Goal: Information Seeking & Learning: Learn about a topic

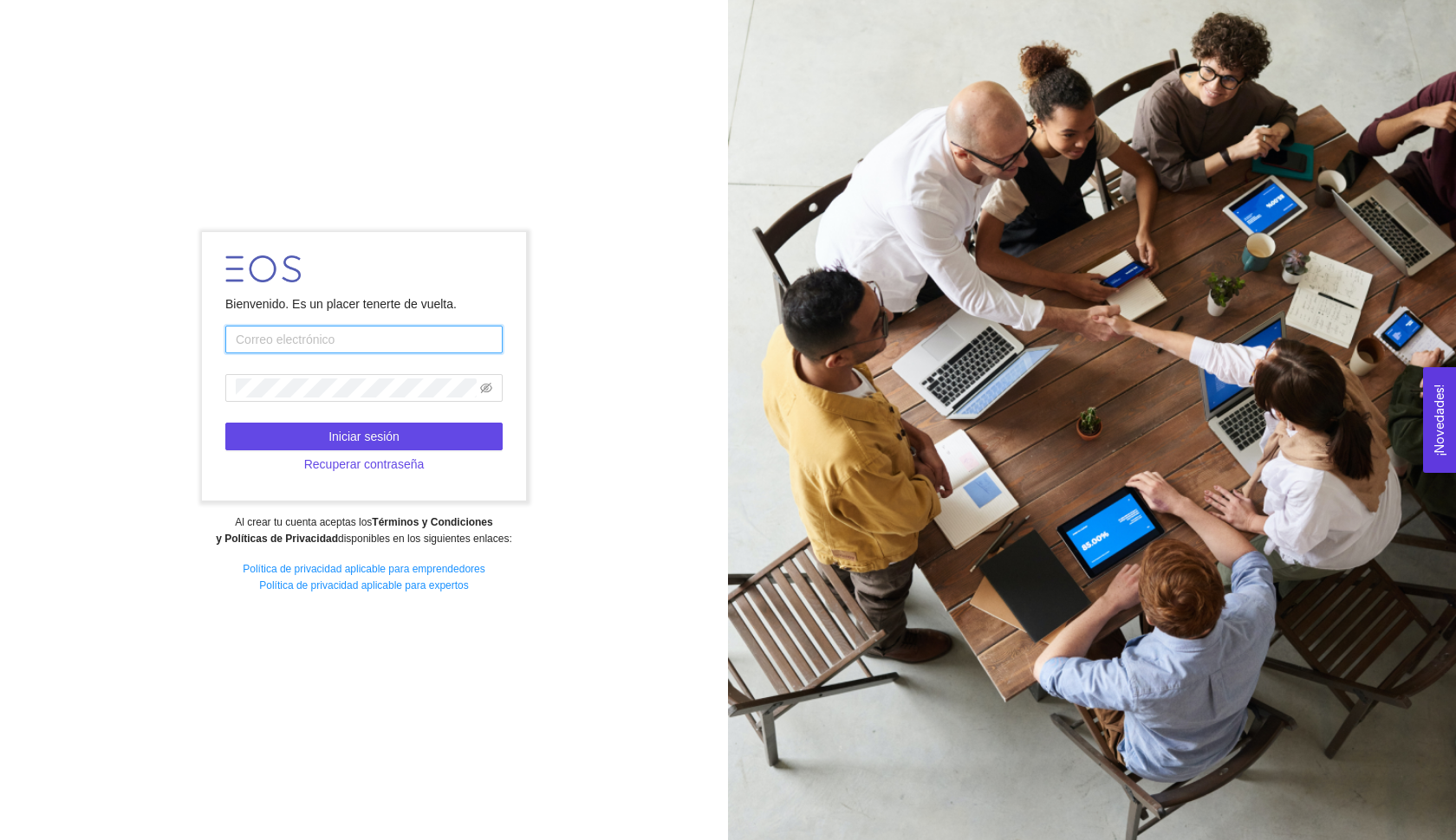
click at [365, 333] on input "text" at bounding box center [364, 340] width 277 height 28
type input "[EMAIL_ADDRESS][DOMAIN_NAME]"
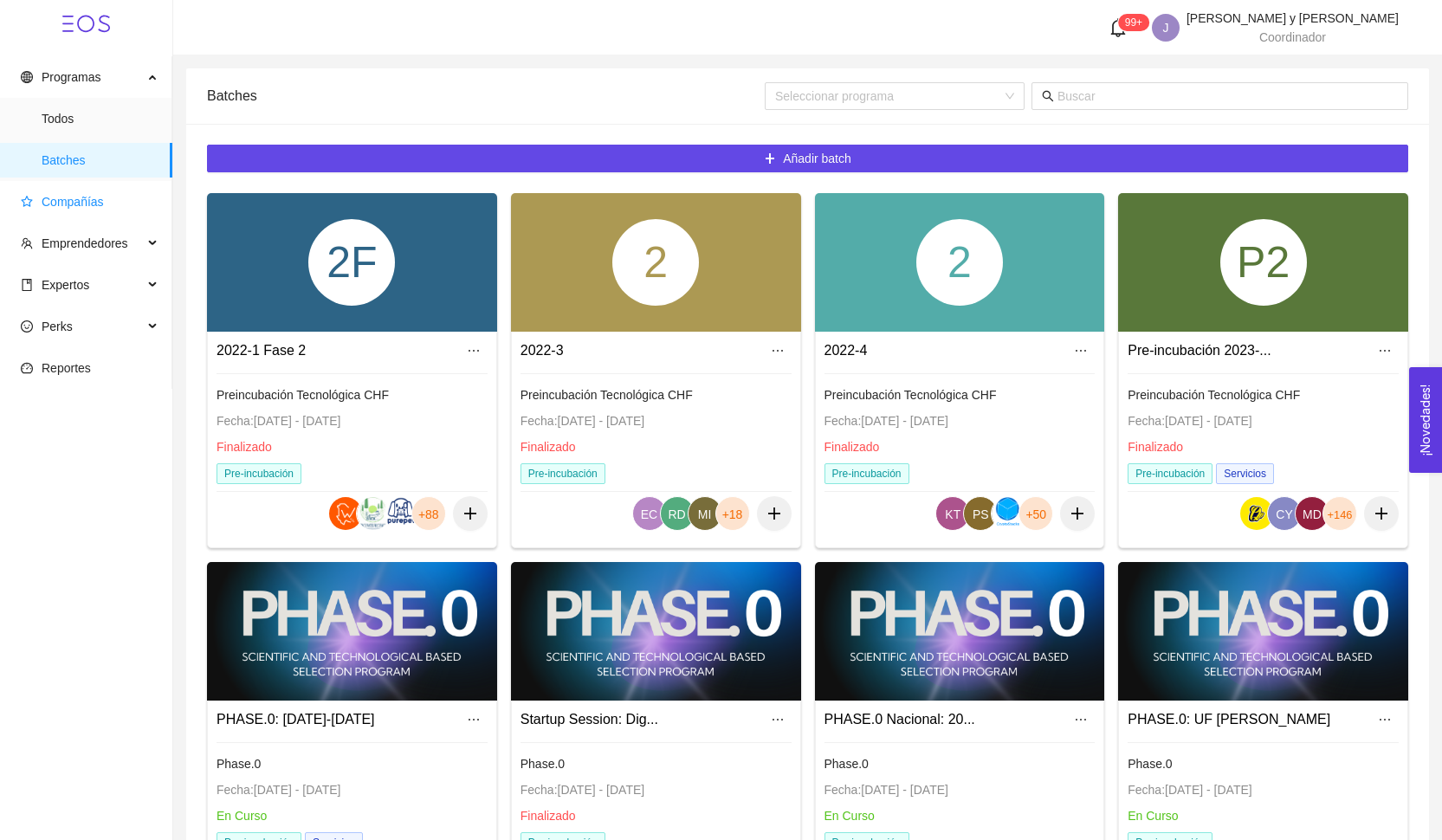
click at [85, 195] on span "Compañías" at bounding box center [72, 201] width 63 height 14
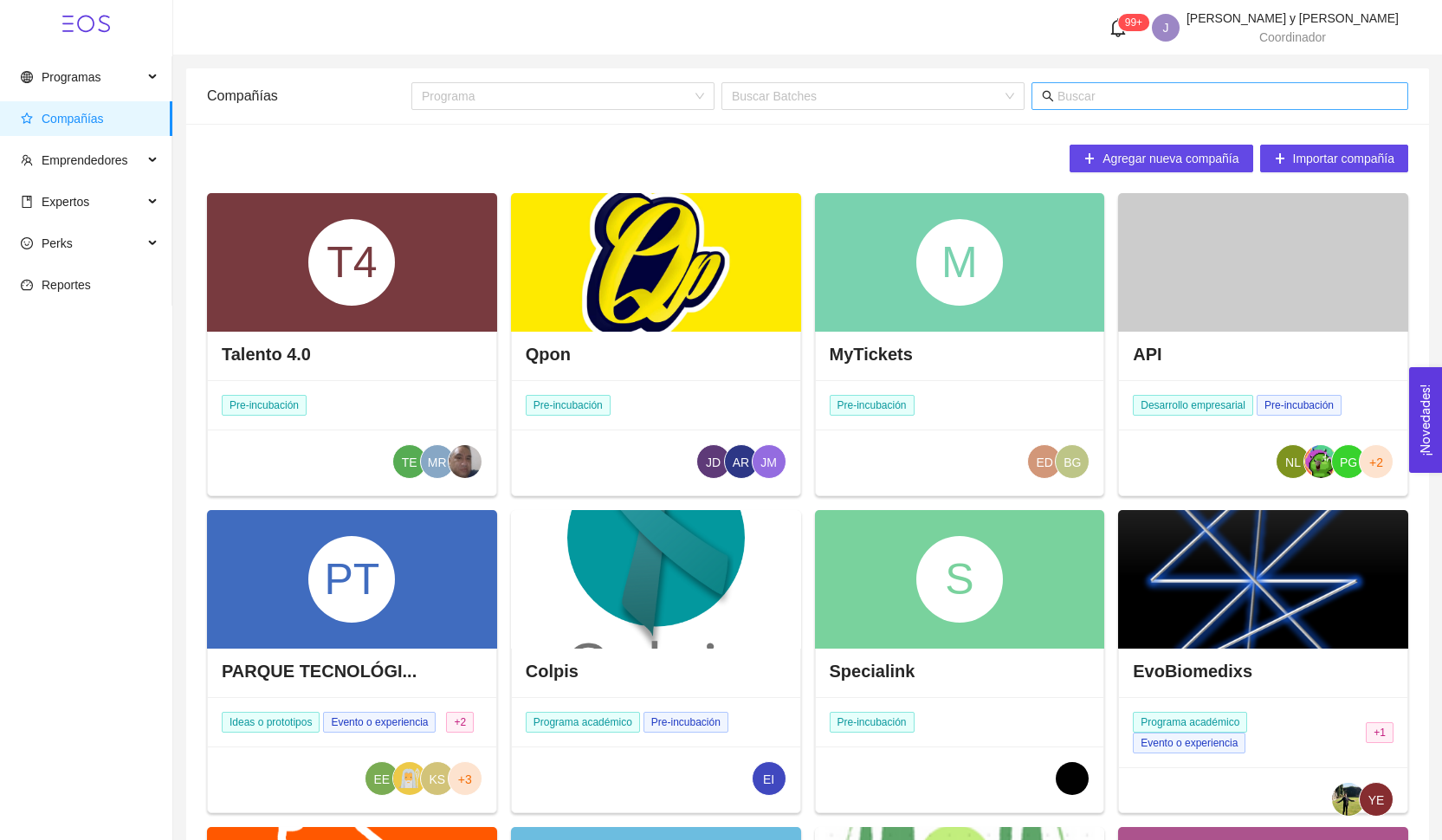
click at [1126, 99] on input "text" at bounding box center [1228, 96] width 341 height 19
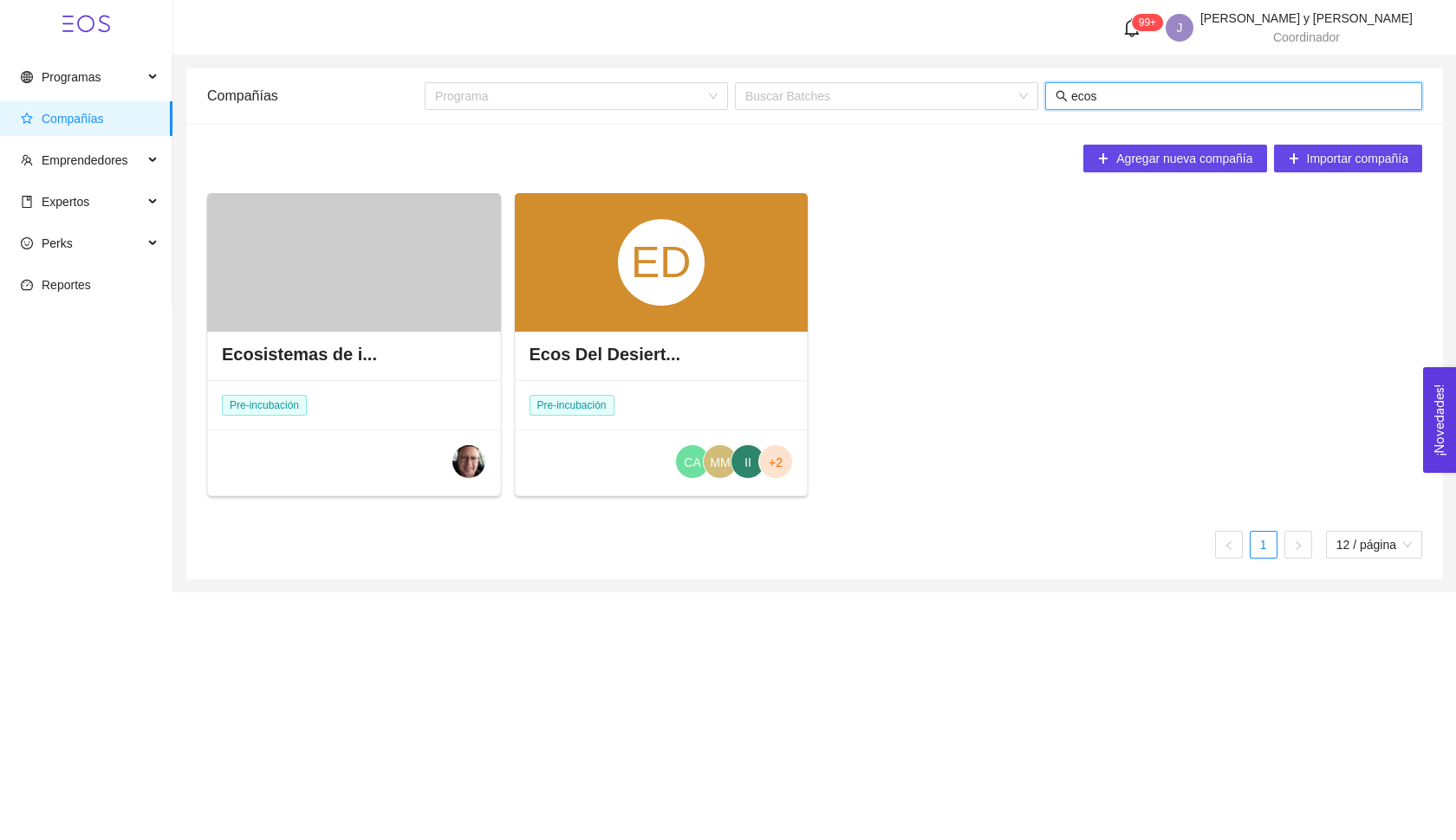
type input "ecos"
click at [674, 313] on div "ED" at bounding box center [661, 262] width 294 height 139
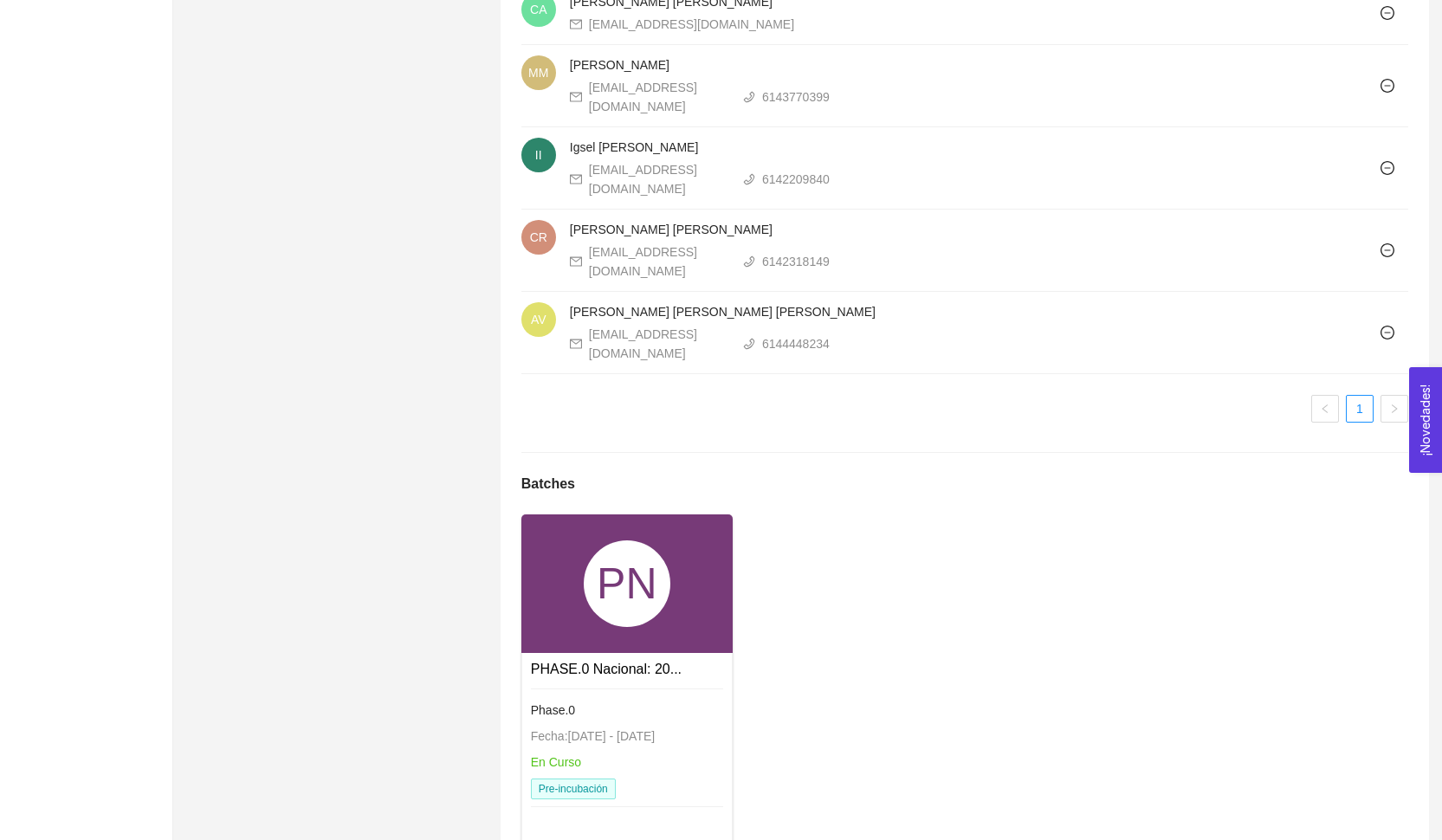
scroll to position [1407, 0]
click at [677, 539] on div "PN" at bounding box center [627, 582] width 212 height 139
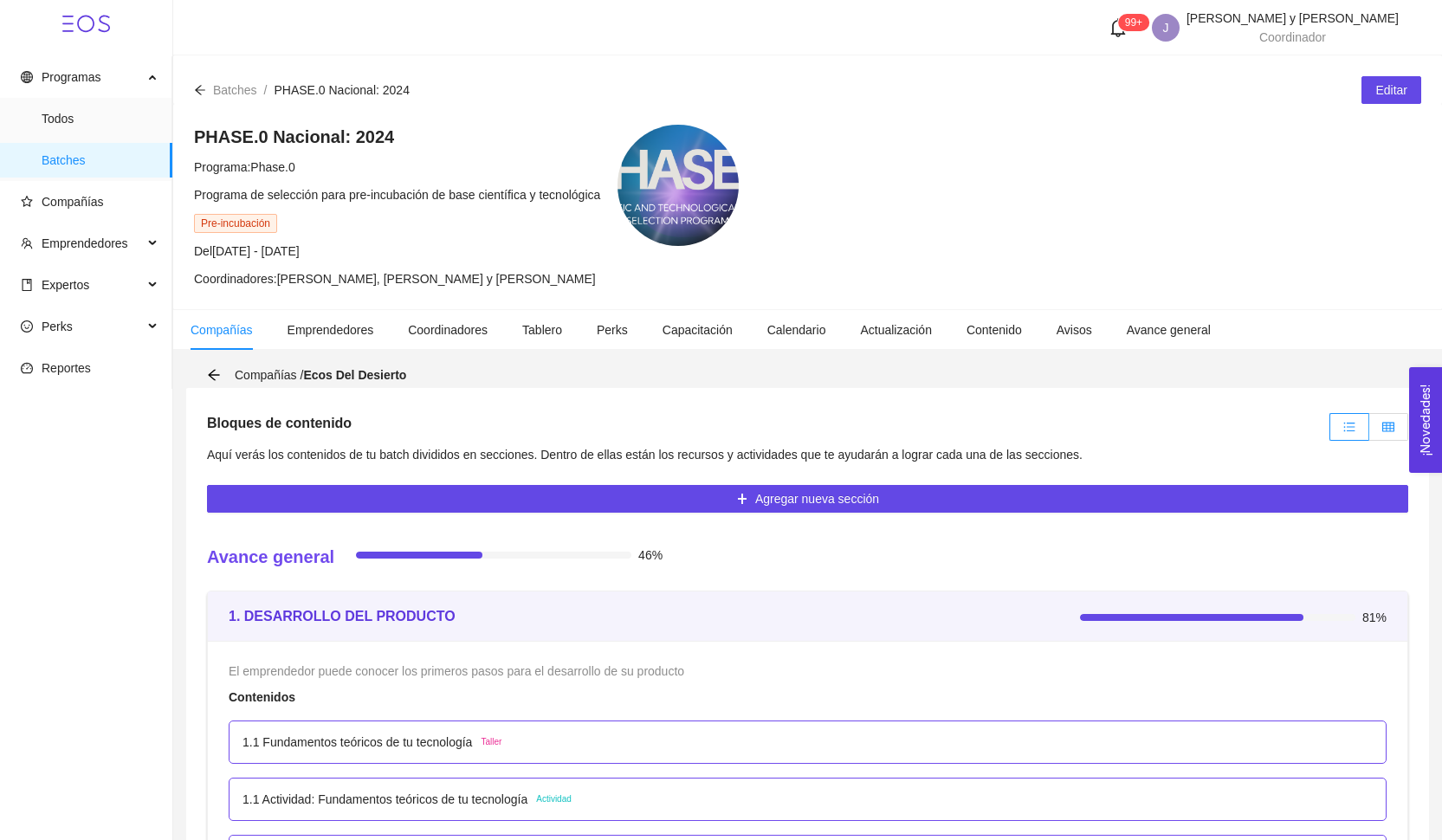
click at [1376, 428] on label at bounding box center [1389, 427] width 39 height 28
click at [1369, 432] on input "radio" at bounding box center [1369, 432] width 0 height 0
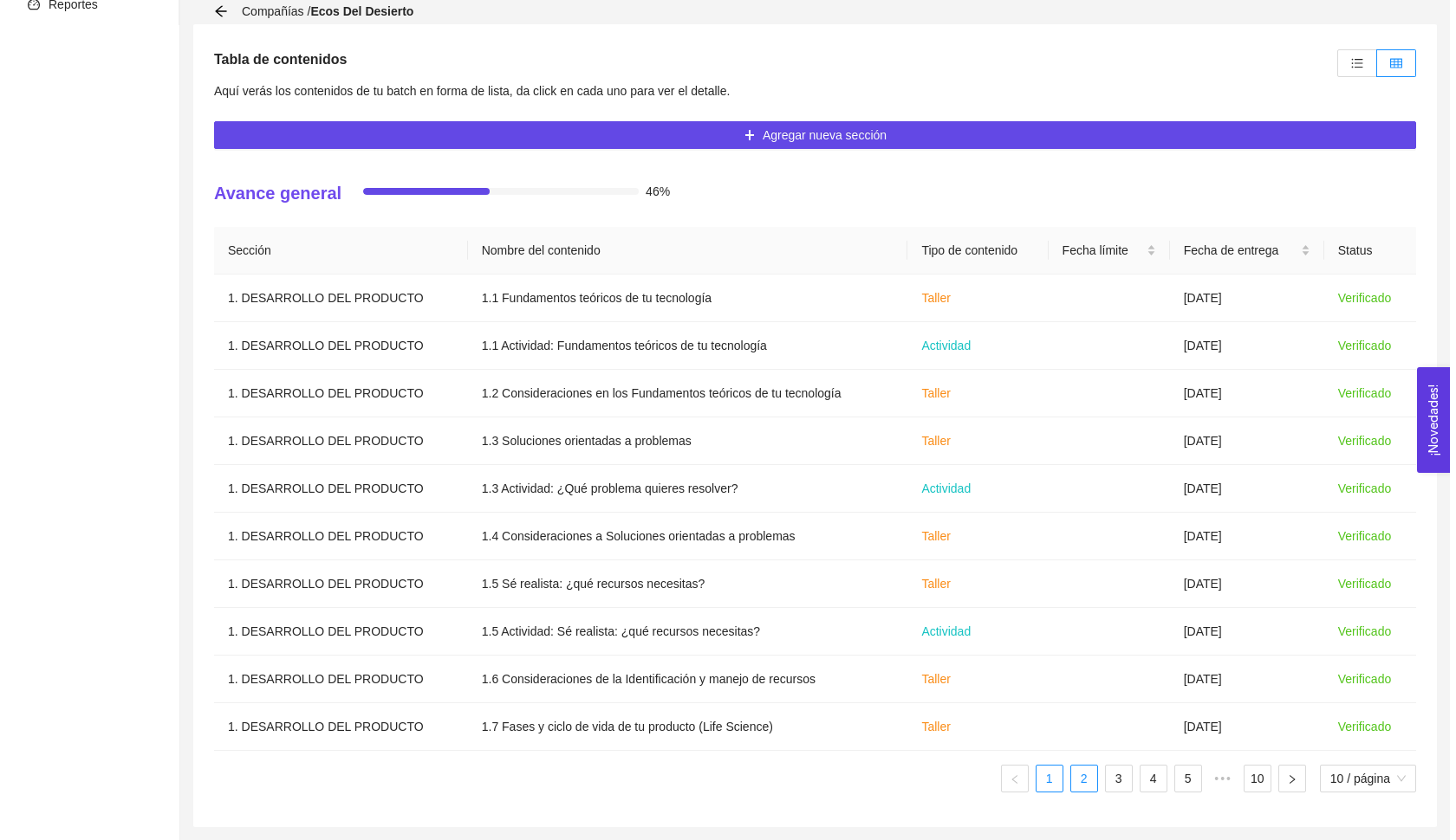
scroll to position [364, 0]
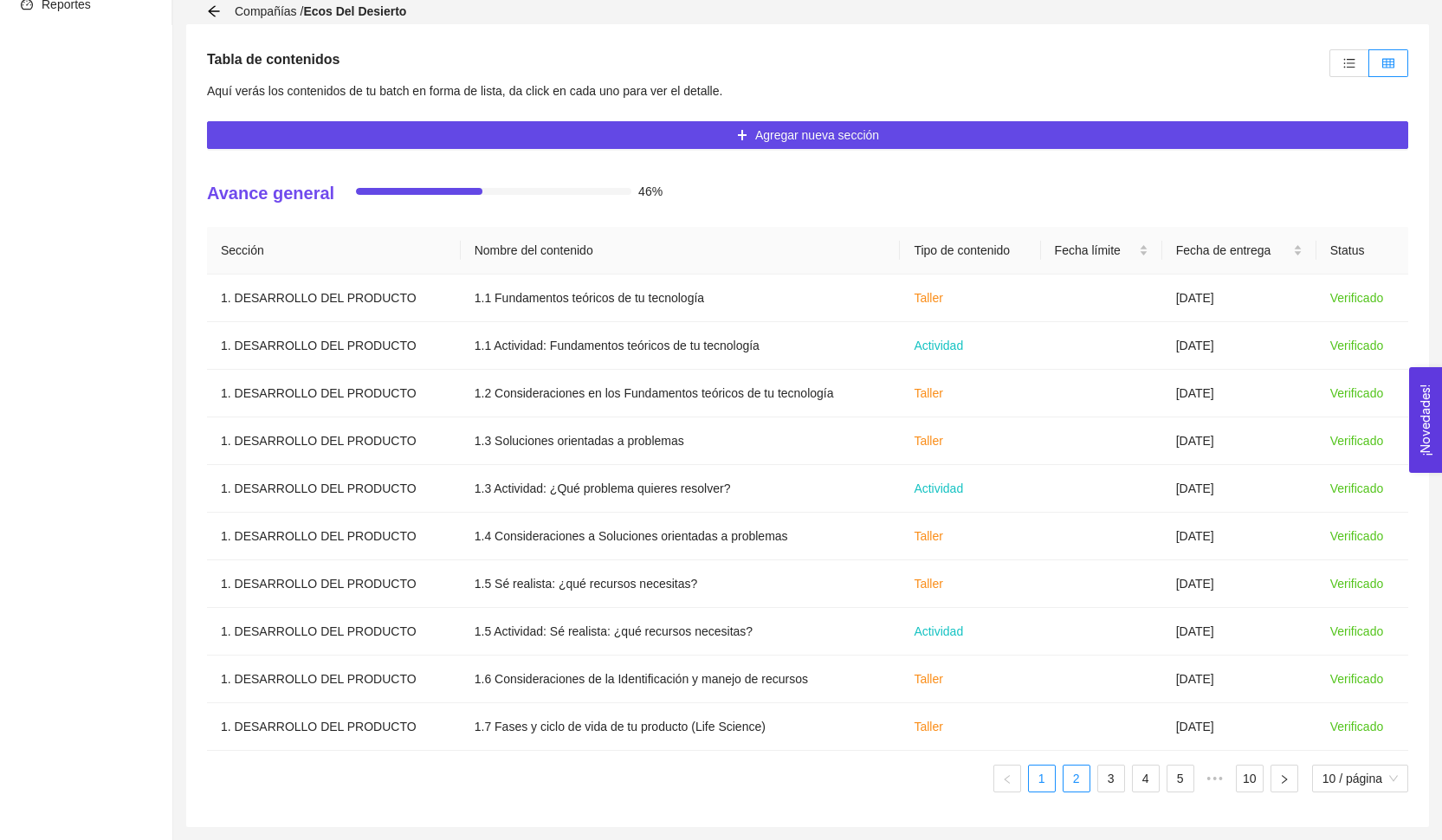
click at [1064, 775] on link "2" at bounding box center [1077, 779] width 26 height 26
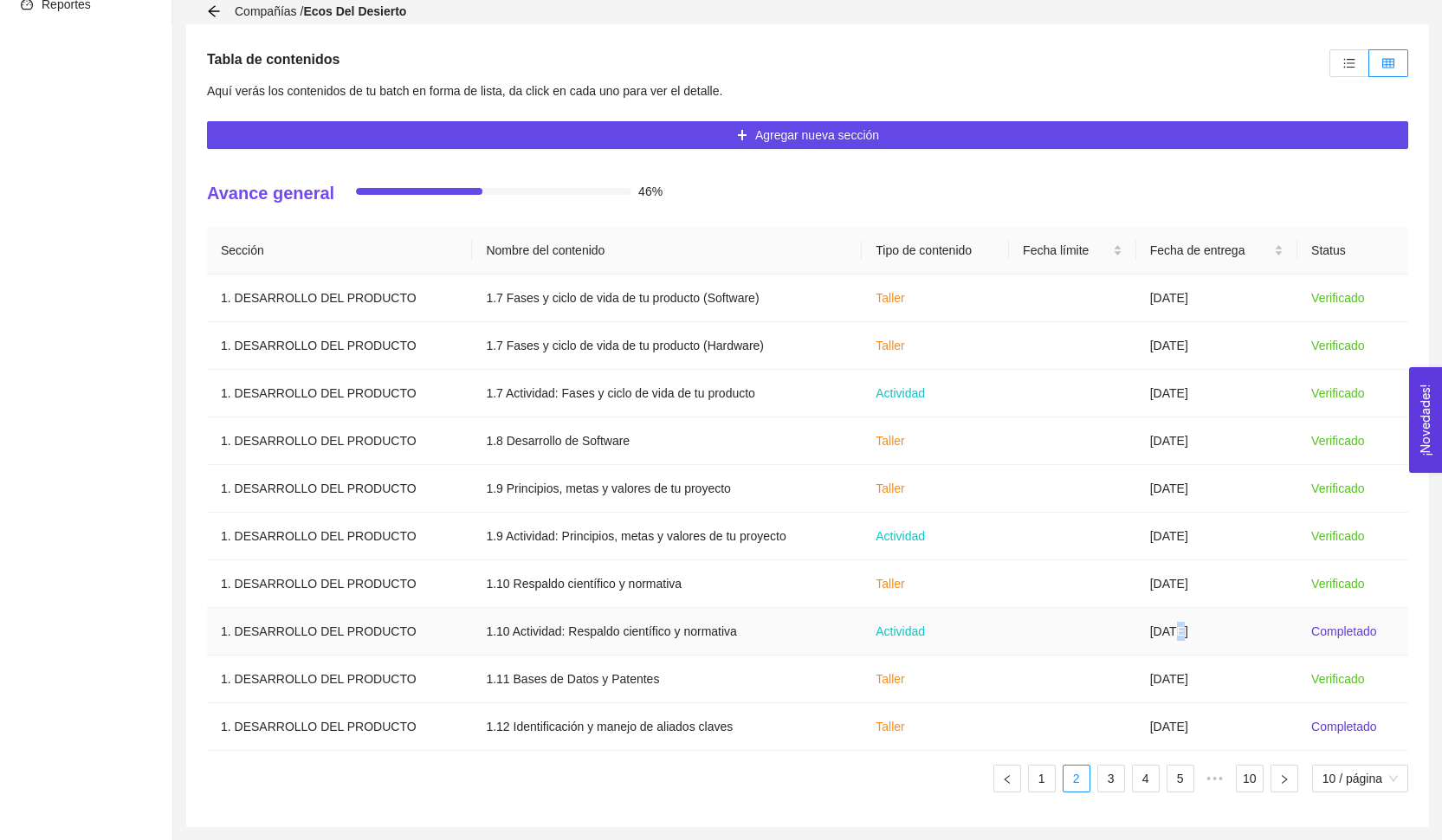
click at [1179, 631] on td "[DATE]" at bounding box center [1217, 631] width 161 height 48
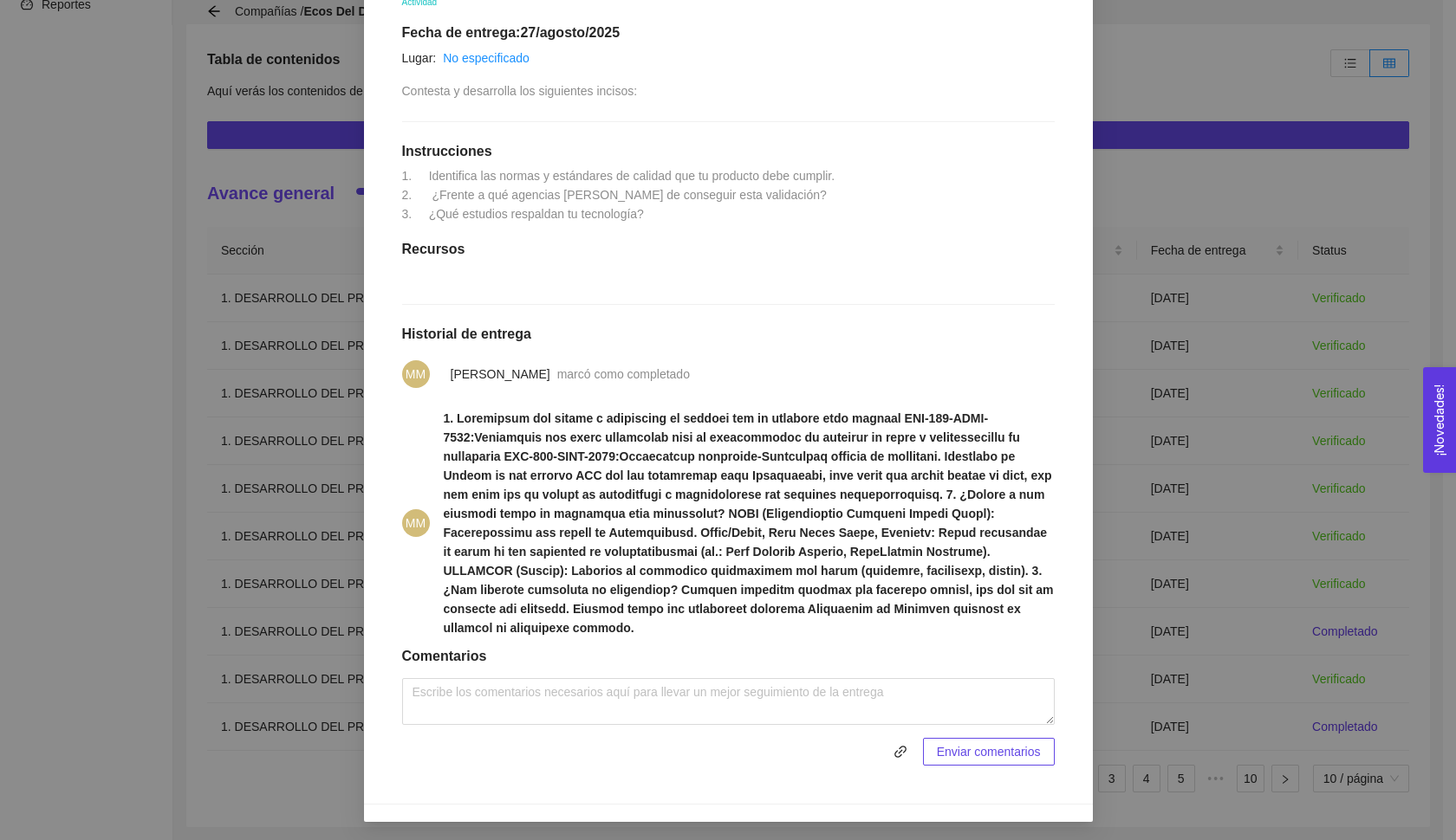
click at [1162, 567] on div "1. DESARROLLO DEL PRODUCTO El emprendedor puede conocer los primeros pasos para…" at bounding box center [728, 420] width 1456 height 840
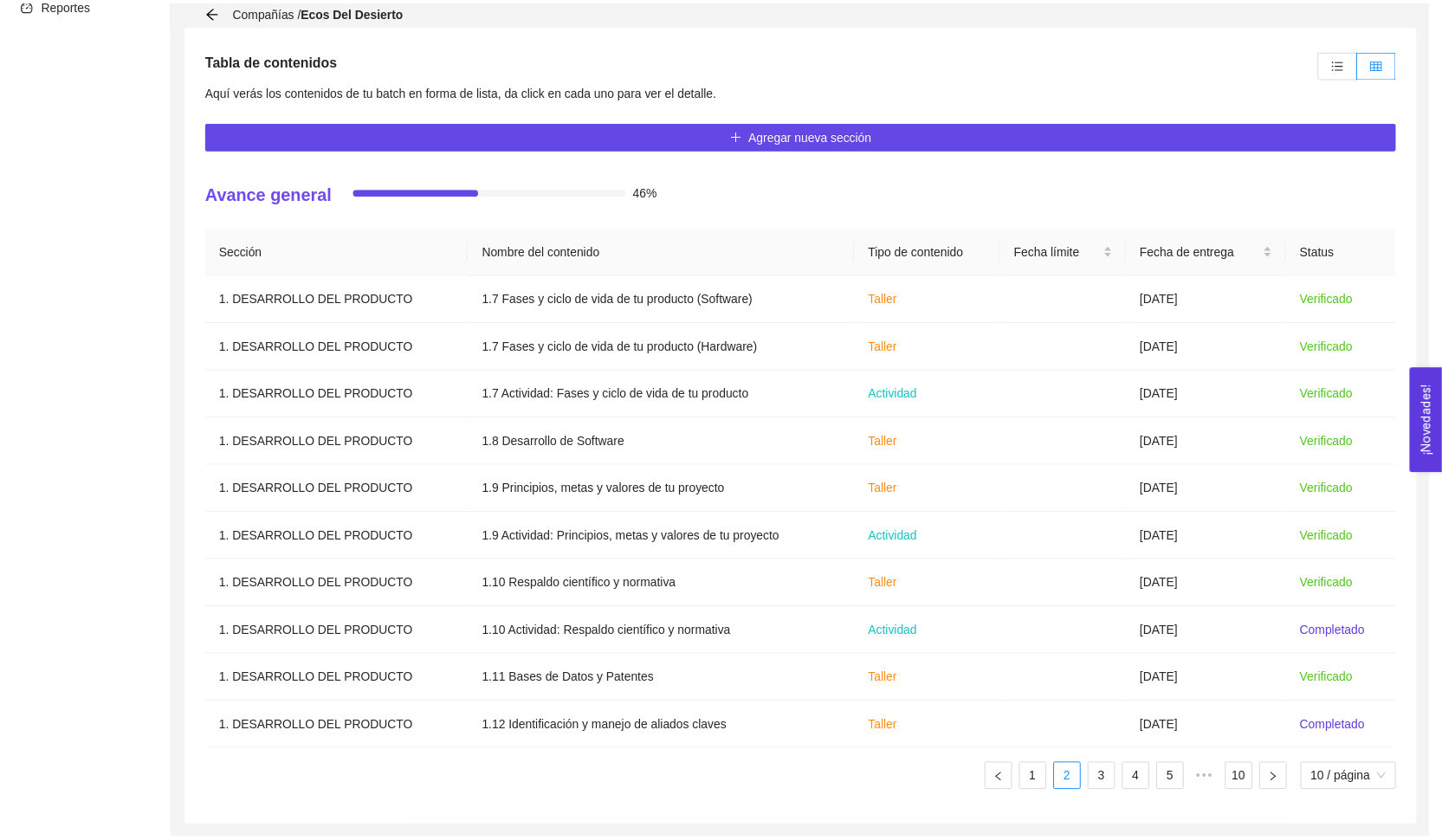
scroll to position [266, 0]
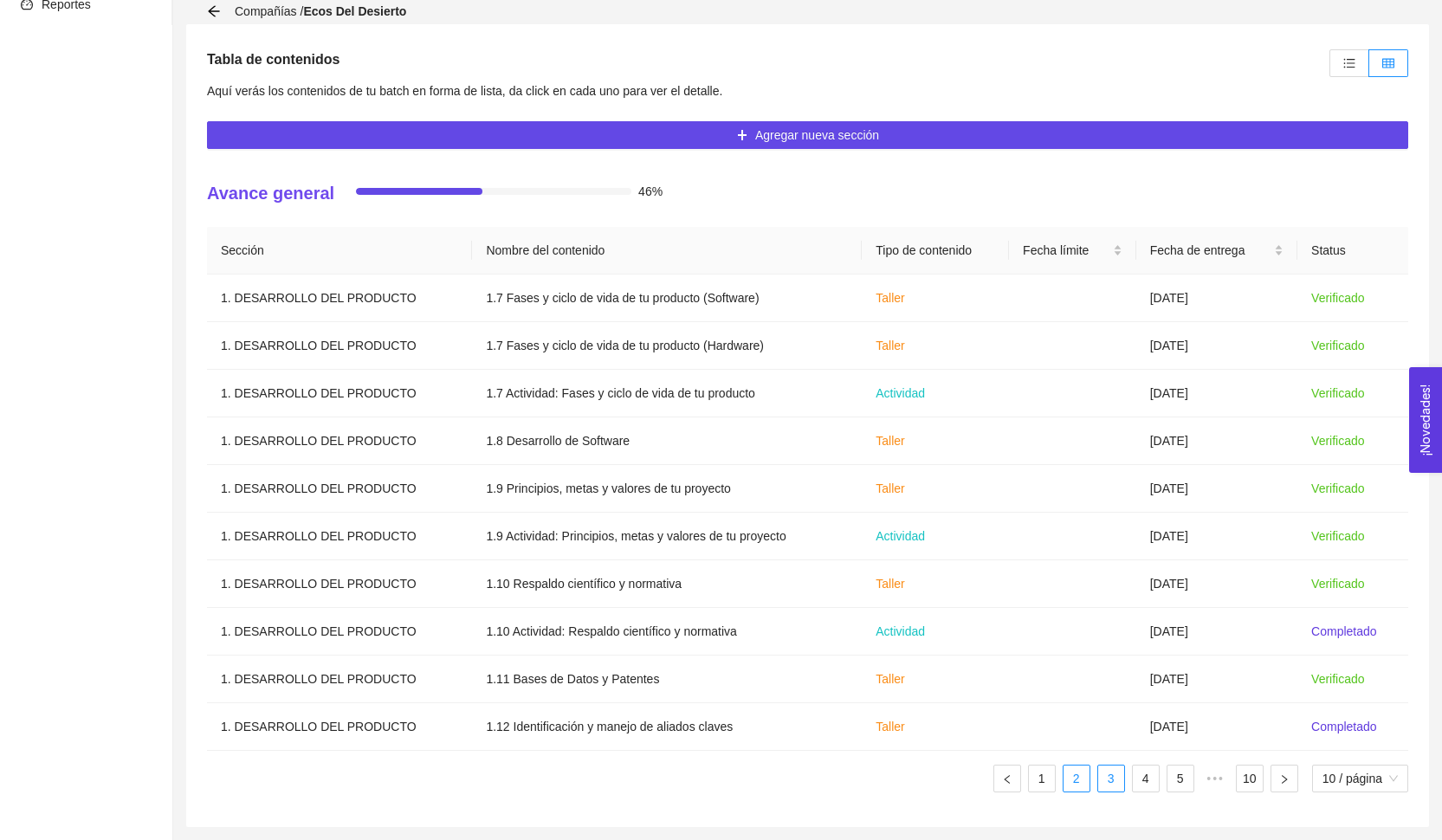
click at [1103, 784] on link "3" at bounding box center [1111, 779] width 26 height 26
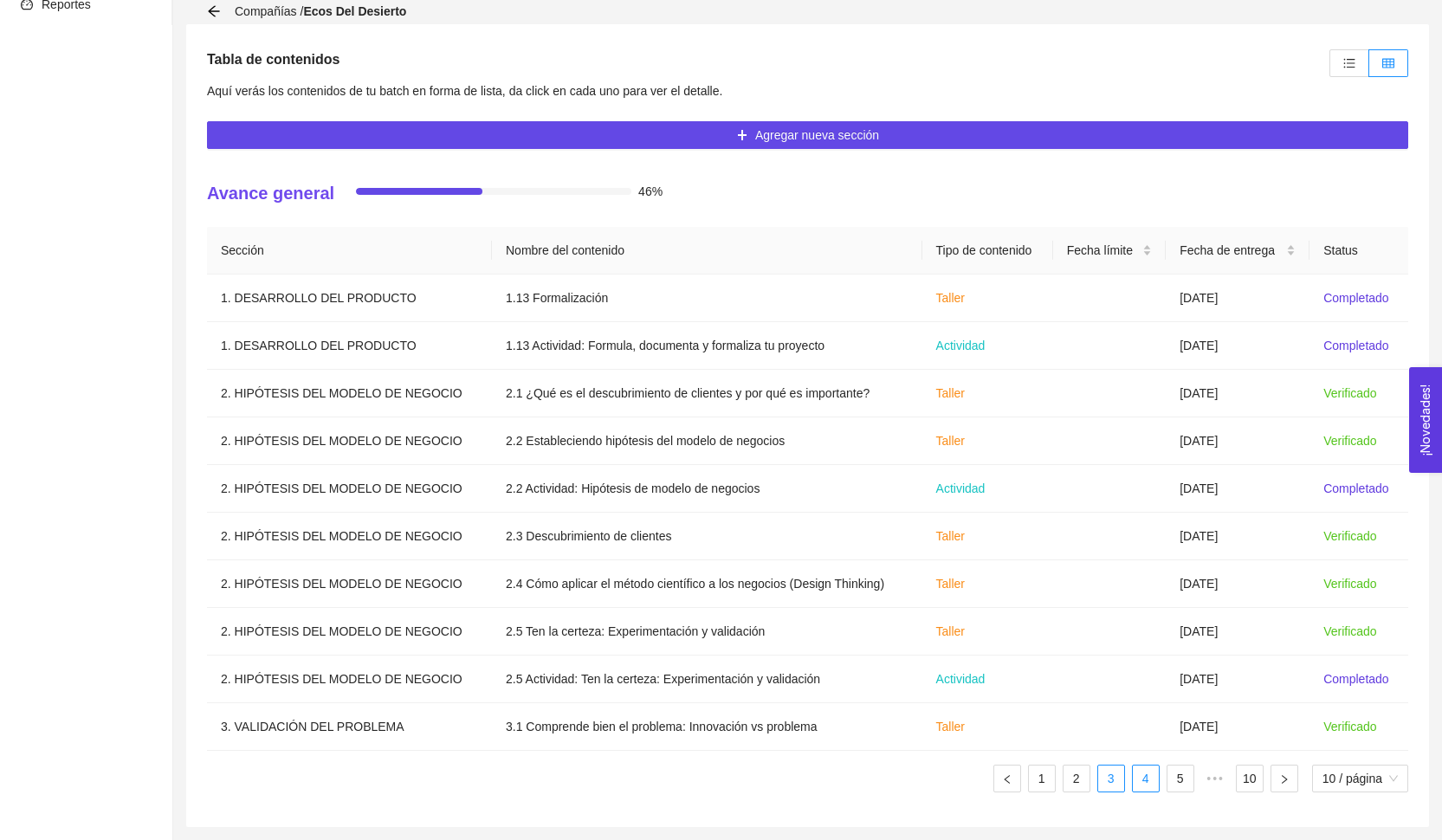
click at [1150, 791] on li "4" at bounding box center [1146, 779] width 28 height 28
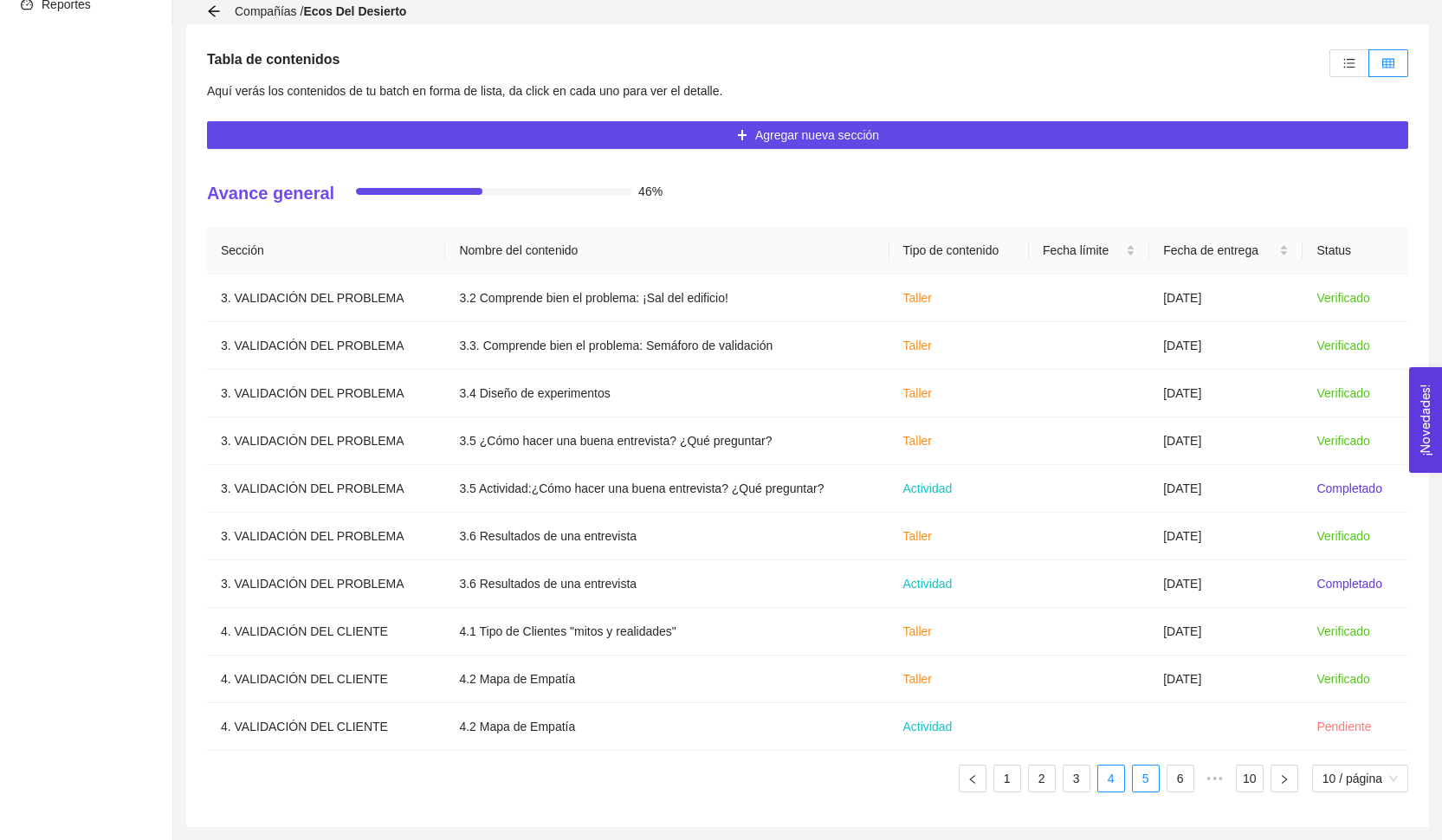
click at [1150, 784] on link "5" at bounding box center [1146, 779] width 26 height 26
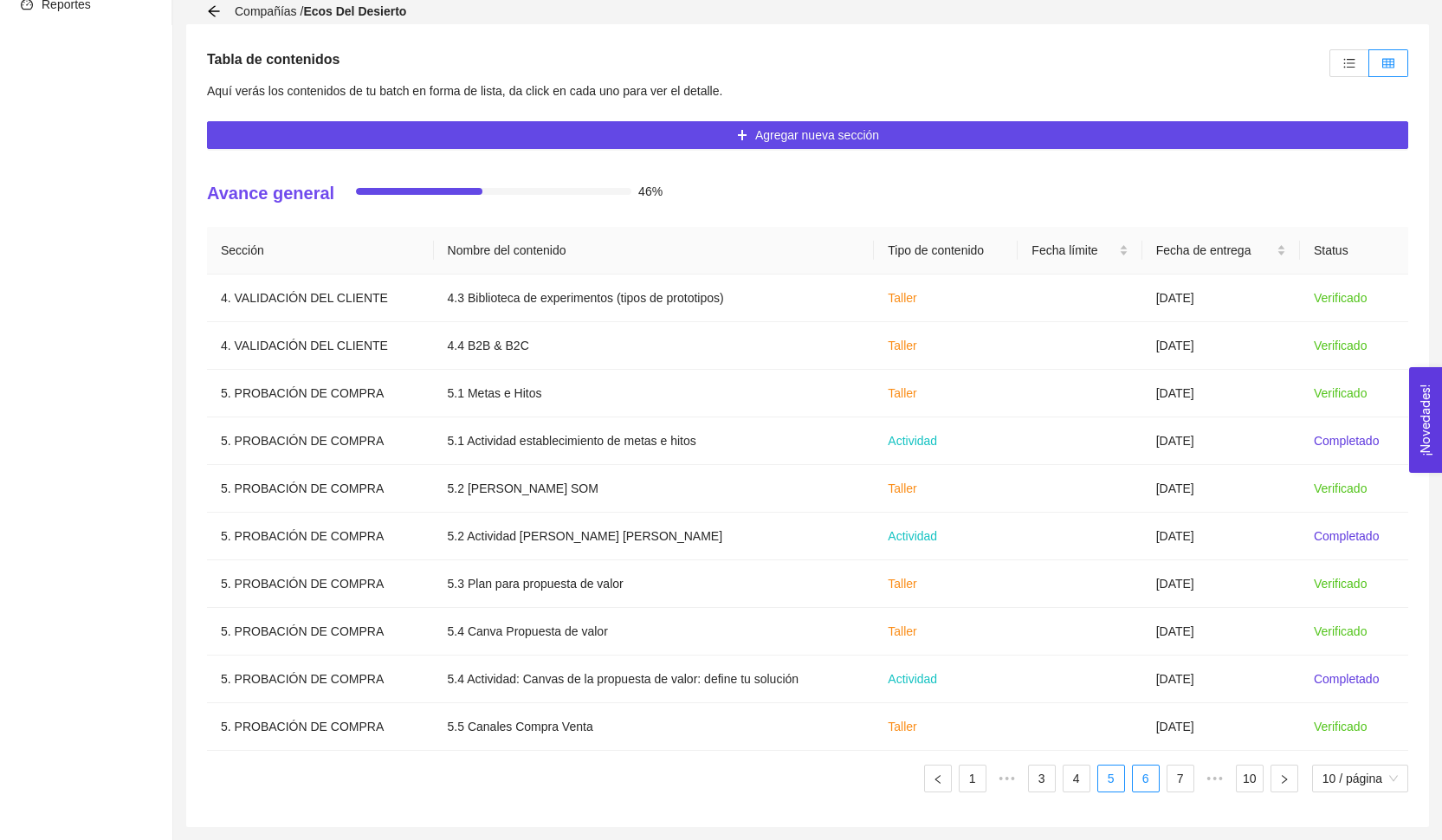
click at [1147, 781] on link "6" at bounding box center [1146, 779] width 26 height 26
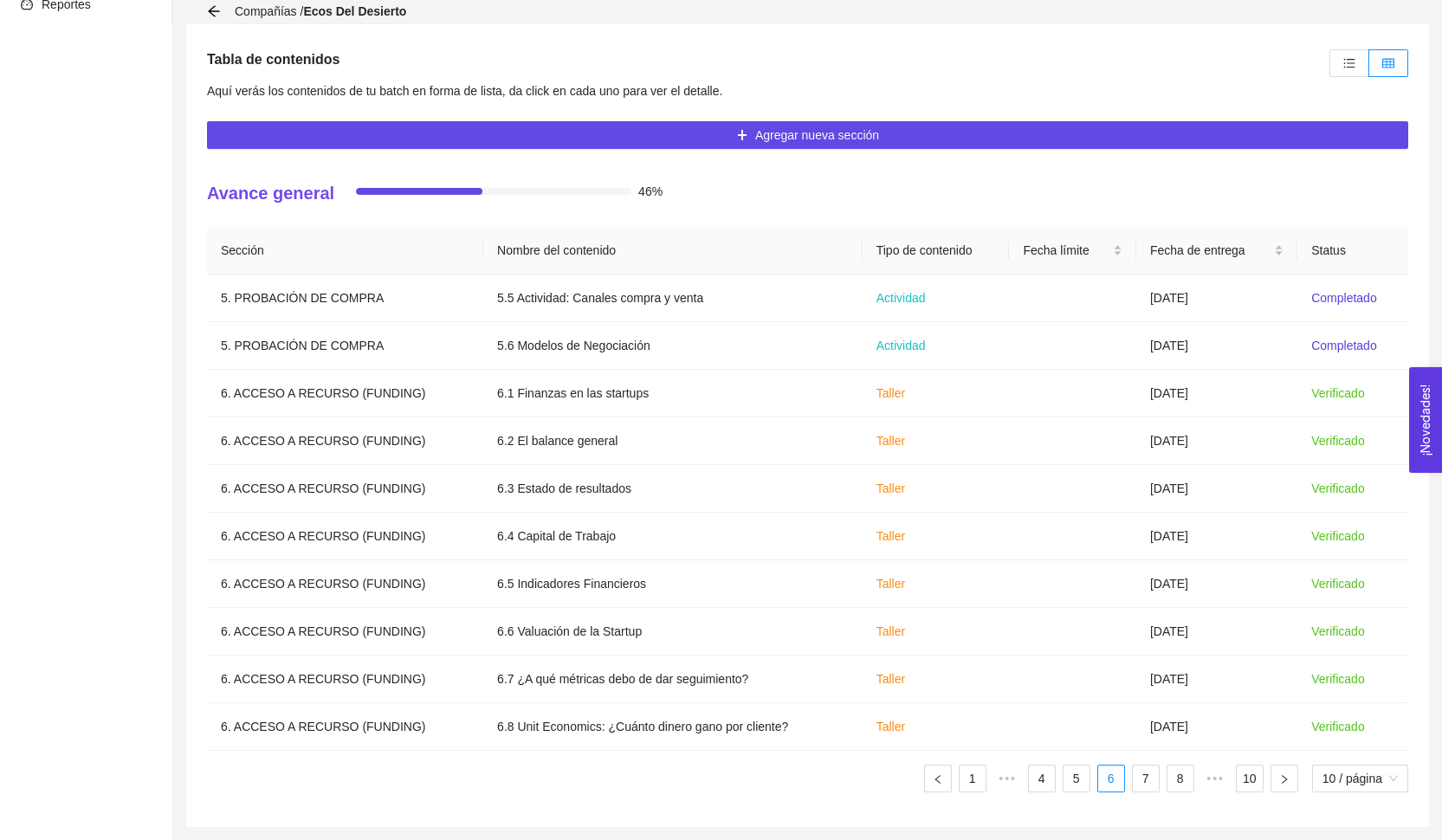
click at [1162, 782] on ul "1 ••• 4 5 6 7 8 ••• 10 10 / página" at bounding box center [807, 779] width 1201 height 28
click at [1150, 782] on link "7" at bounding box center [1146, 779] width 26 height 26
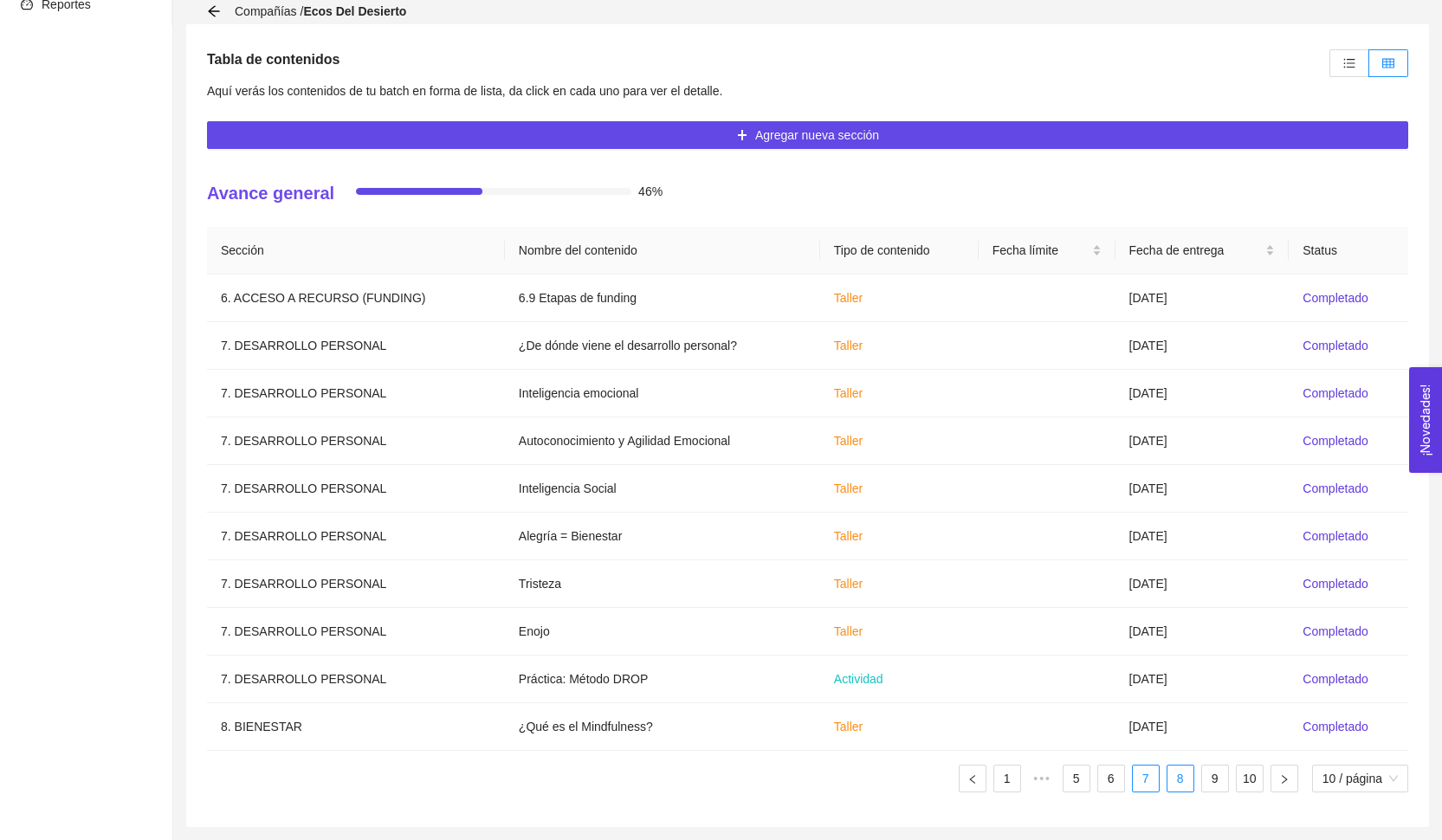
click at [1168, 787] on link "8" at bounding box center [1181, 779] width 26 height 26
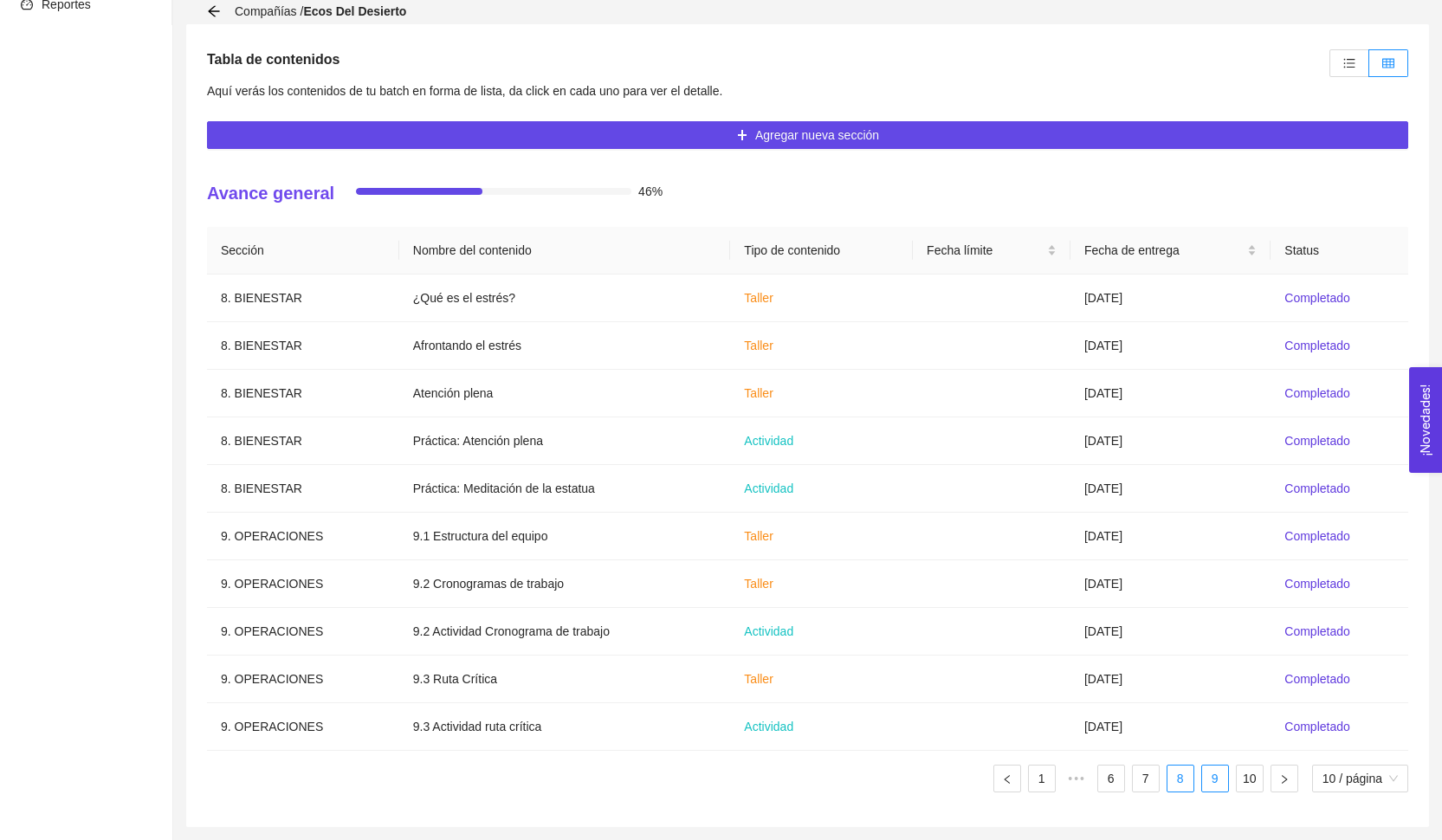
click at [1201, 783] on li "9" at bounding box center [1215, 779] width 28 height 28
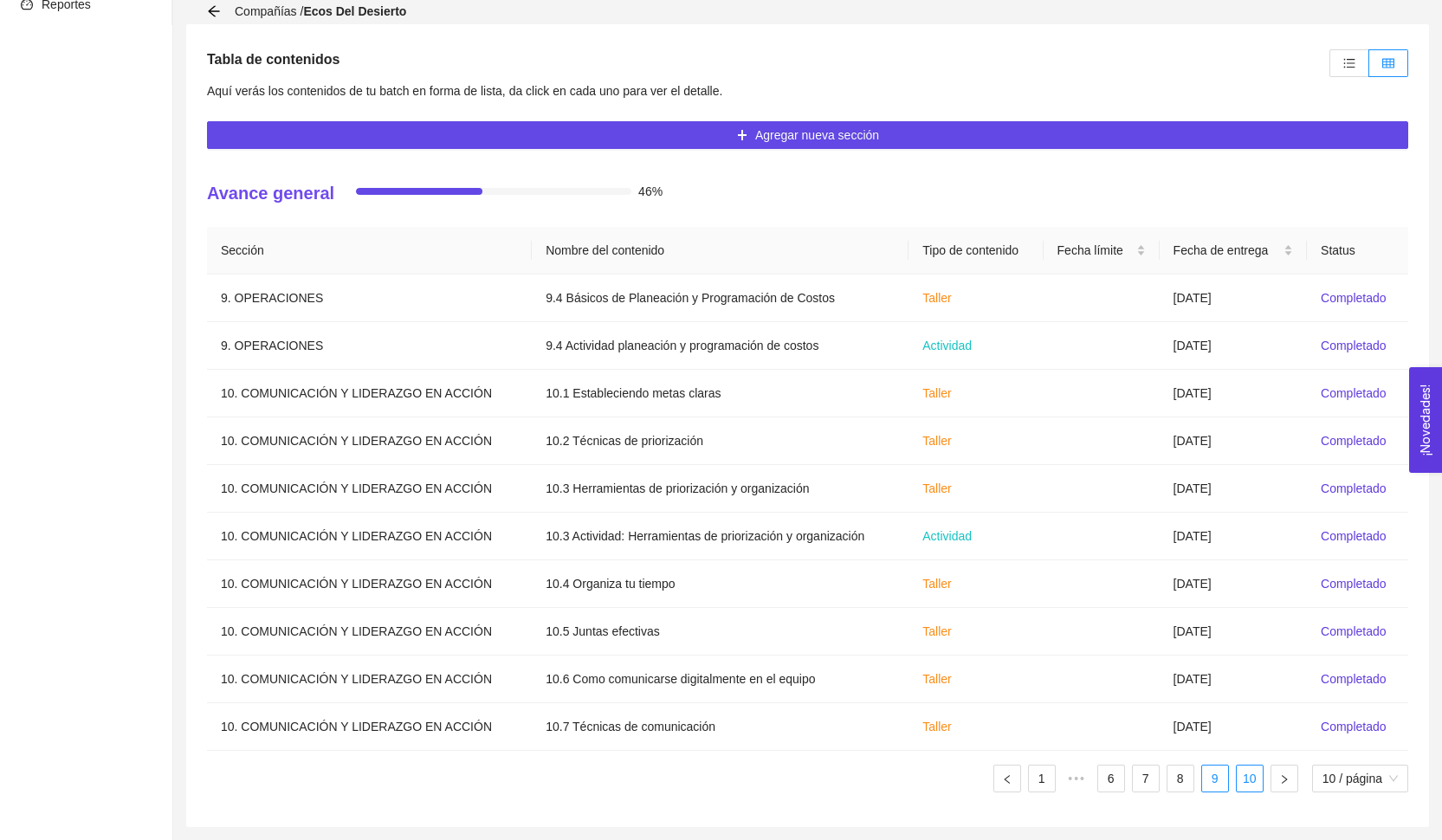
click at [1236, 780] on li "10" at bounding box center [1250, 779] width 28 height 28
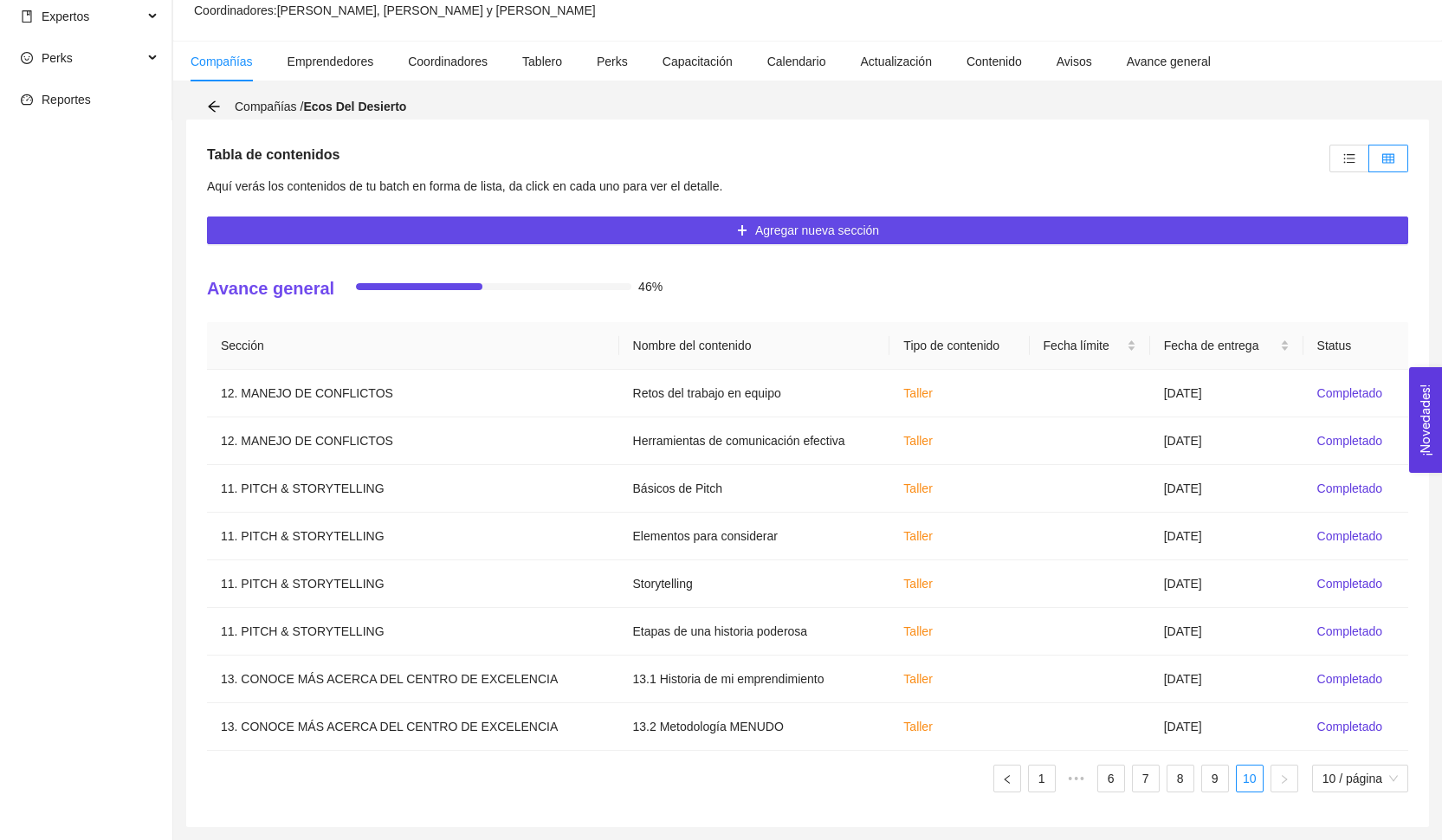
scroll to position [269, 0]
click at [1036, 781] on link "1" at bounding box center [1042, 779] width 26 height 26
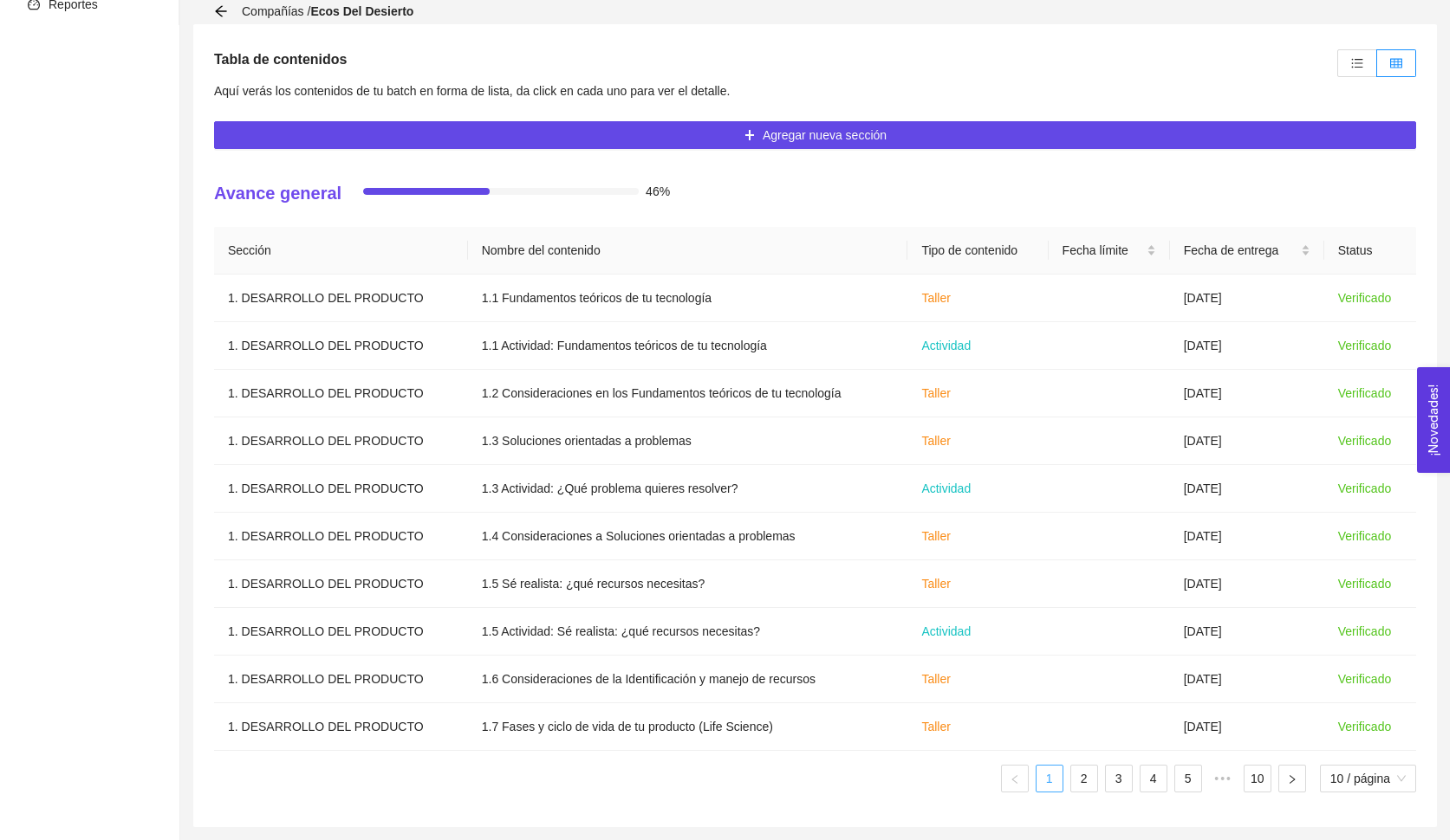
scroll to position [364, 0]
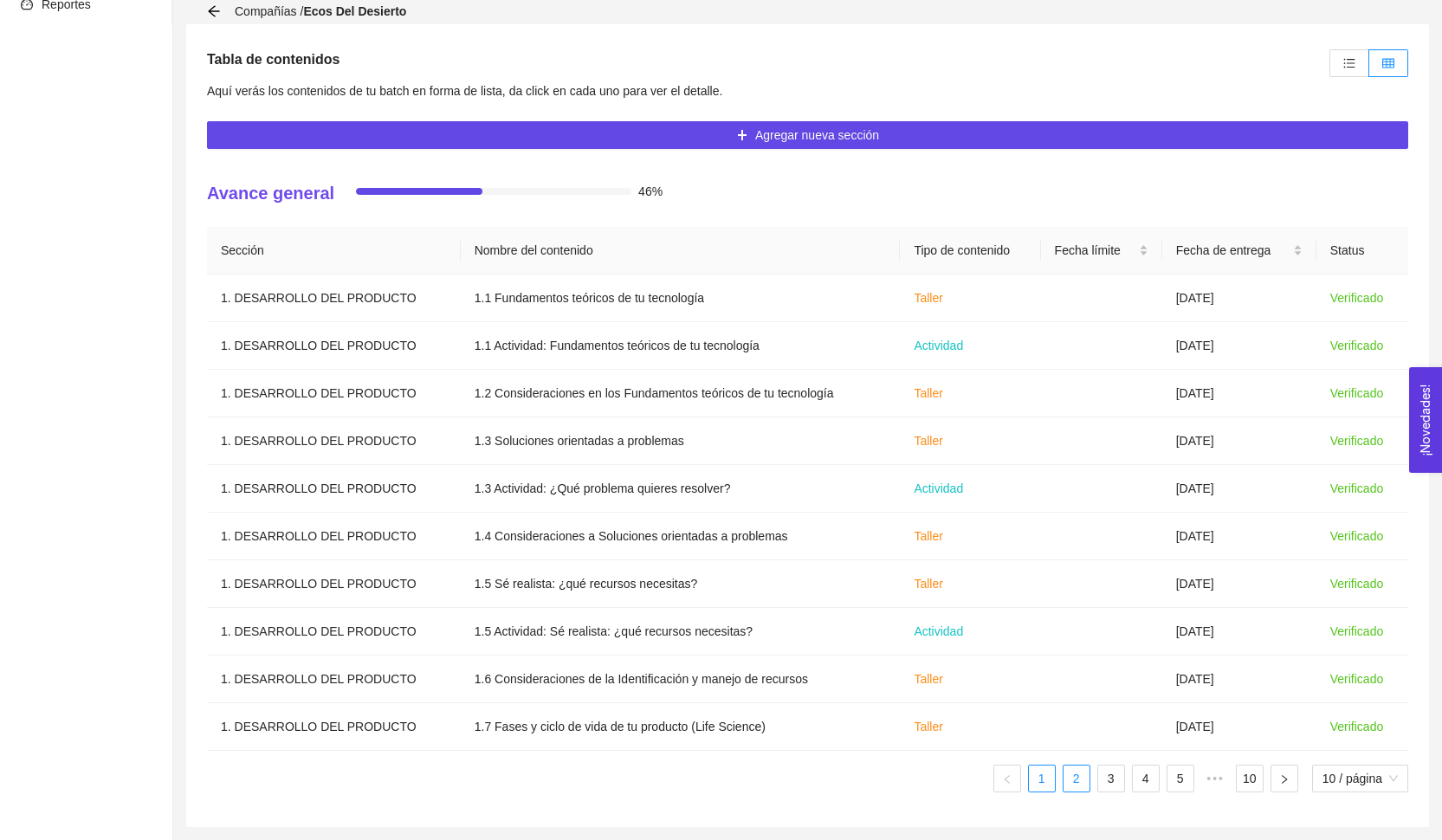
click at [1077, 774] on link "2" at bounding box center [1077, 779] width 26 height 26
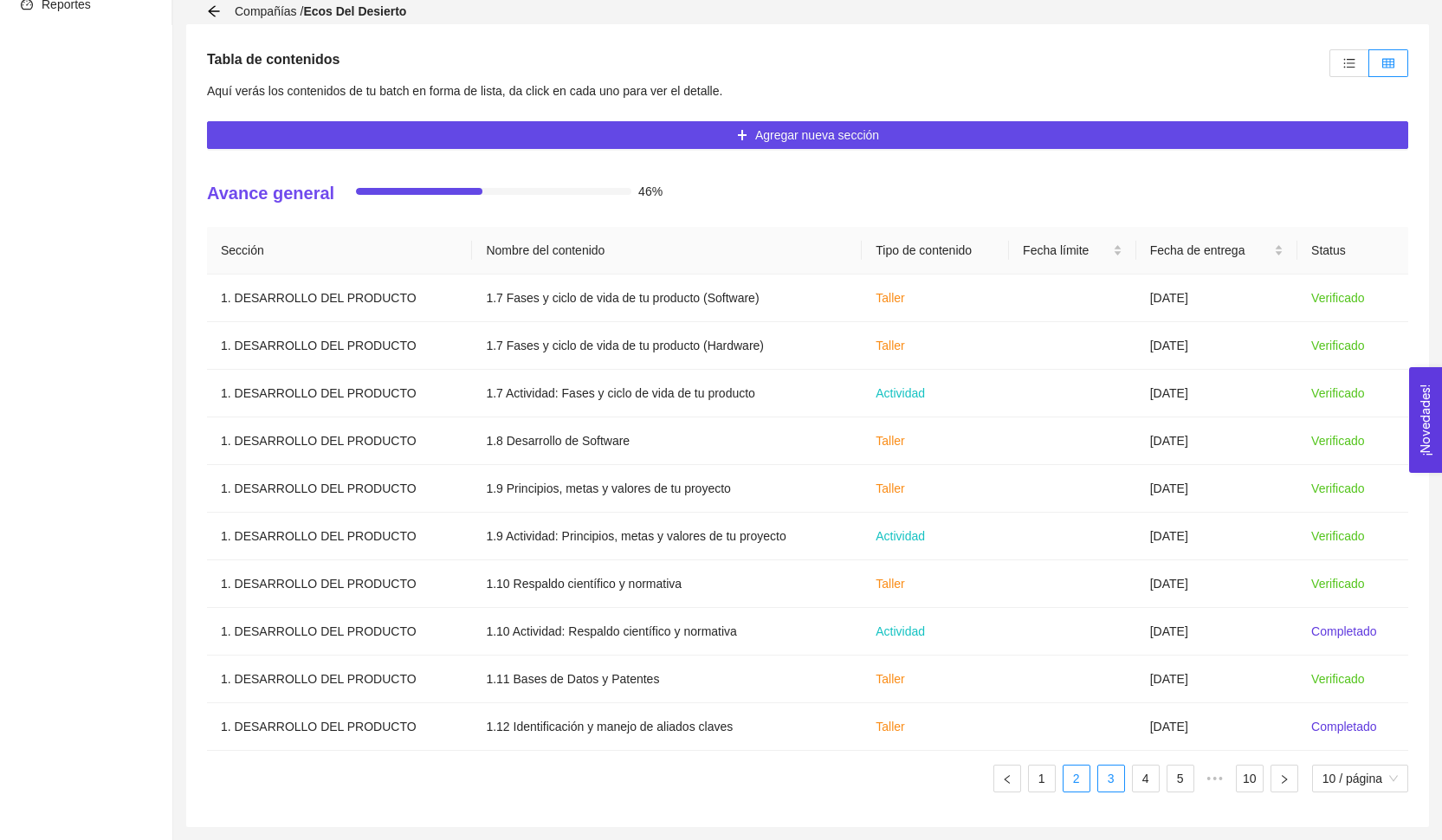
click at [1110, 784] on link "3" at bounding box center [1111, 779] width 26 height 26
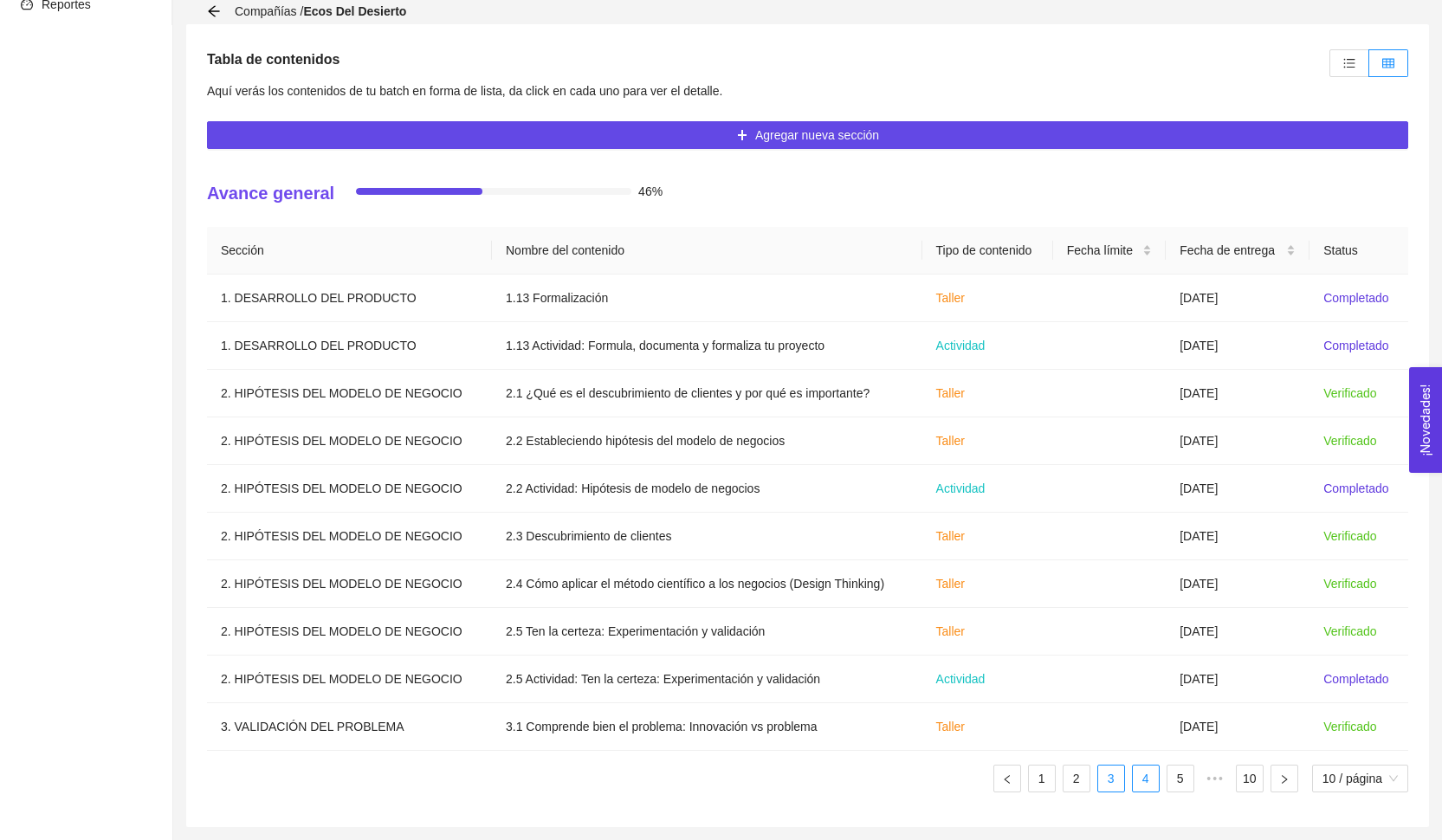
click at [1143, 774] on link "4" at bounding box center [1146, 779] width 26 height 26
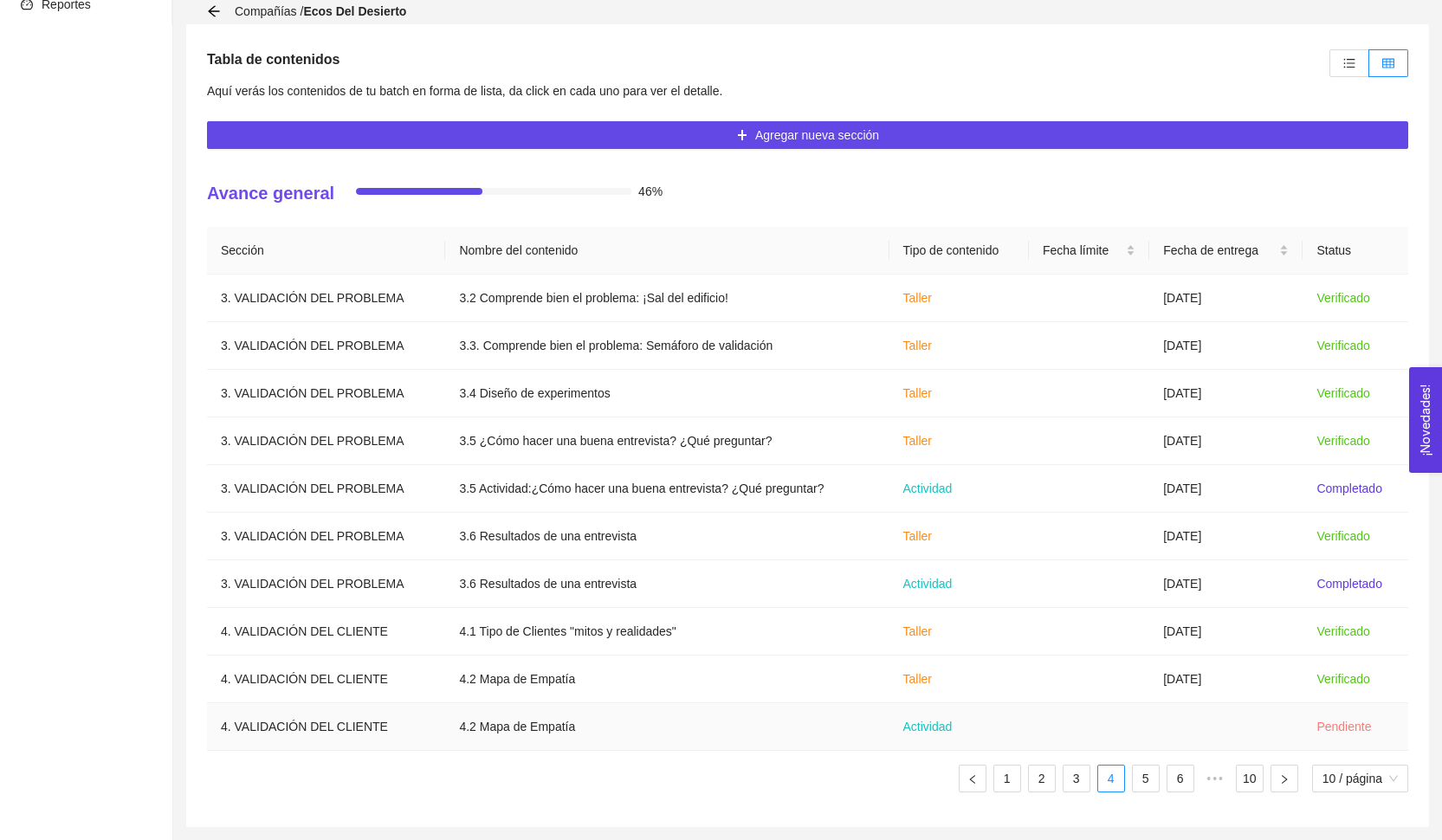
click at [1177, 740] on td at bounding box center [1227, 727] width 154 height 48
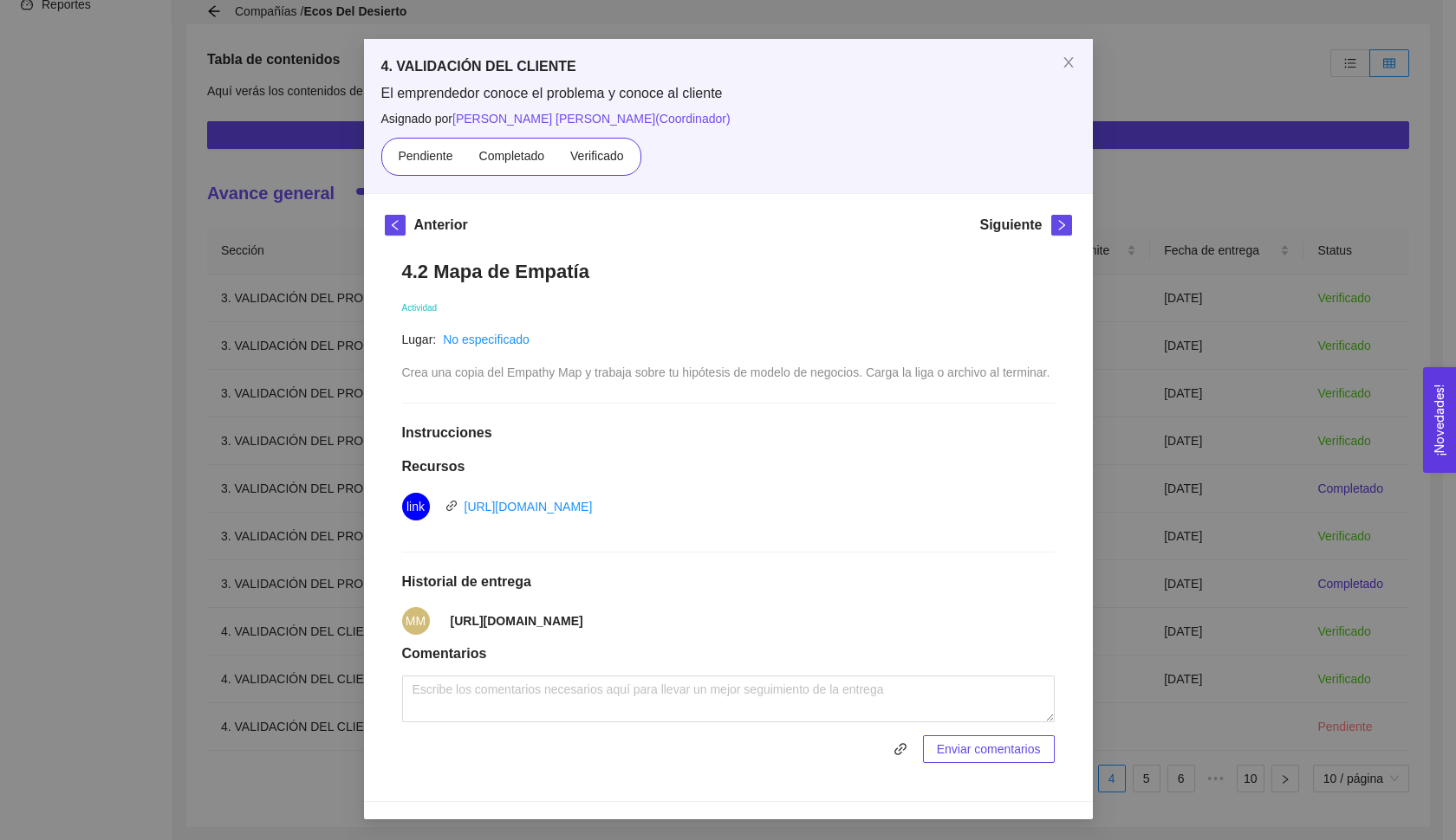
scroll to position [64, 0]
click at [1063, 57] on icon "close" at bounding box center [1068, 62] width 9 height 10
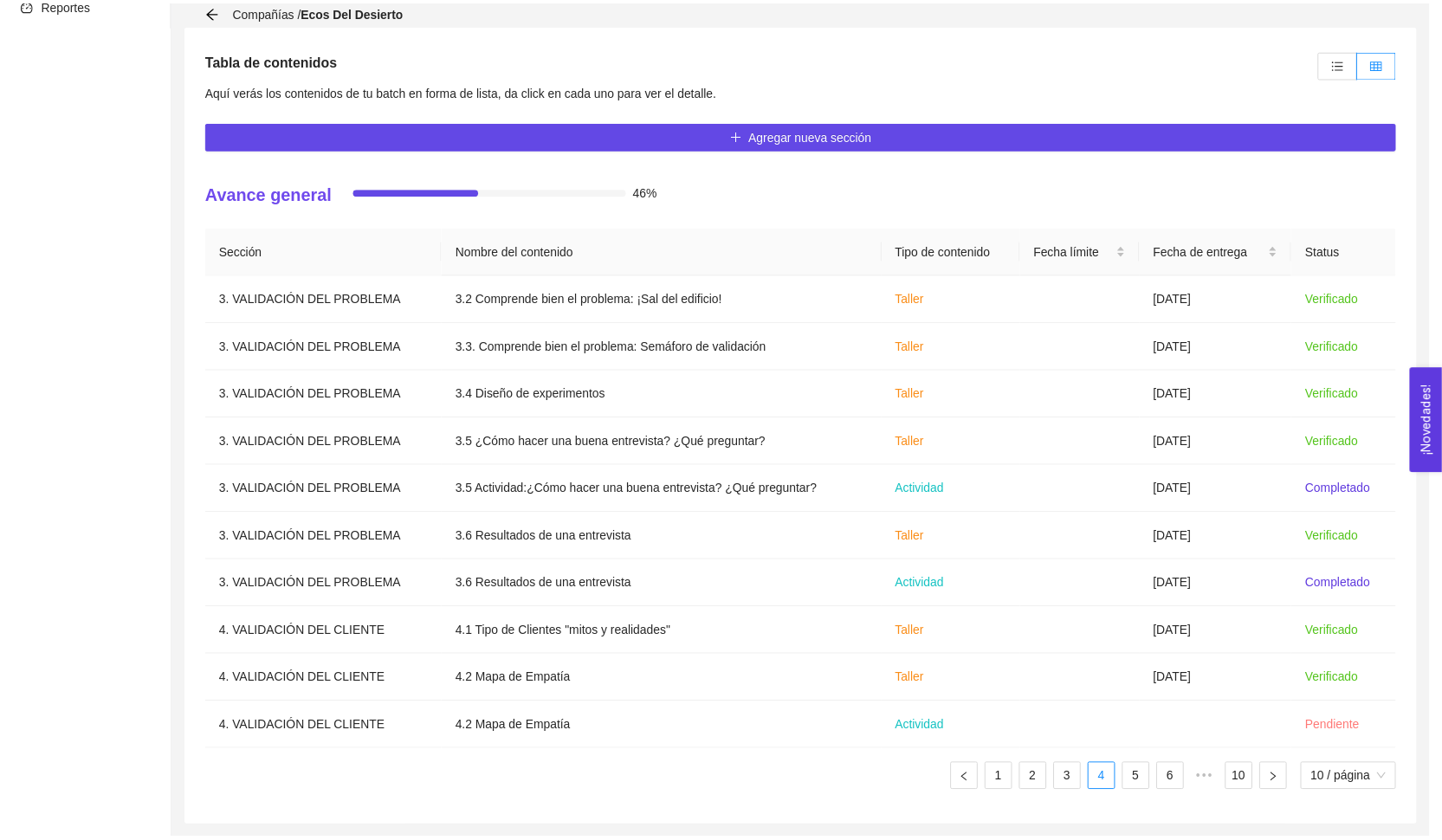
scroll to position [0, 0]
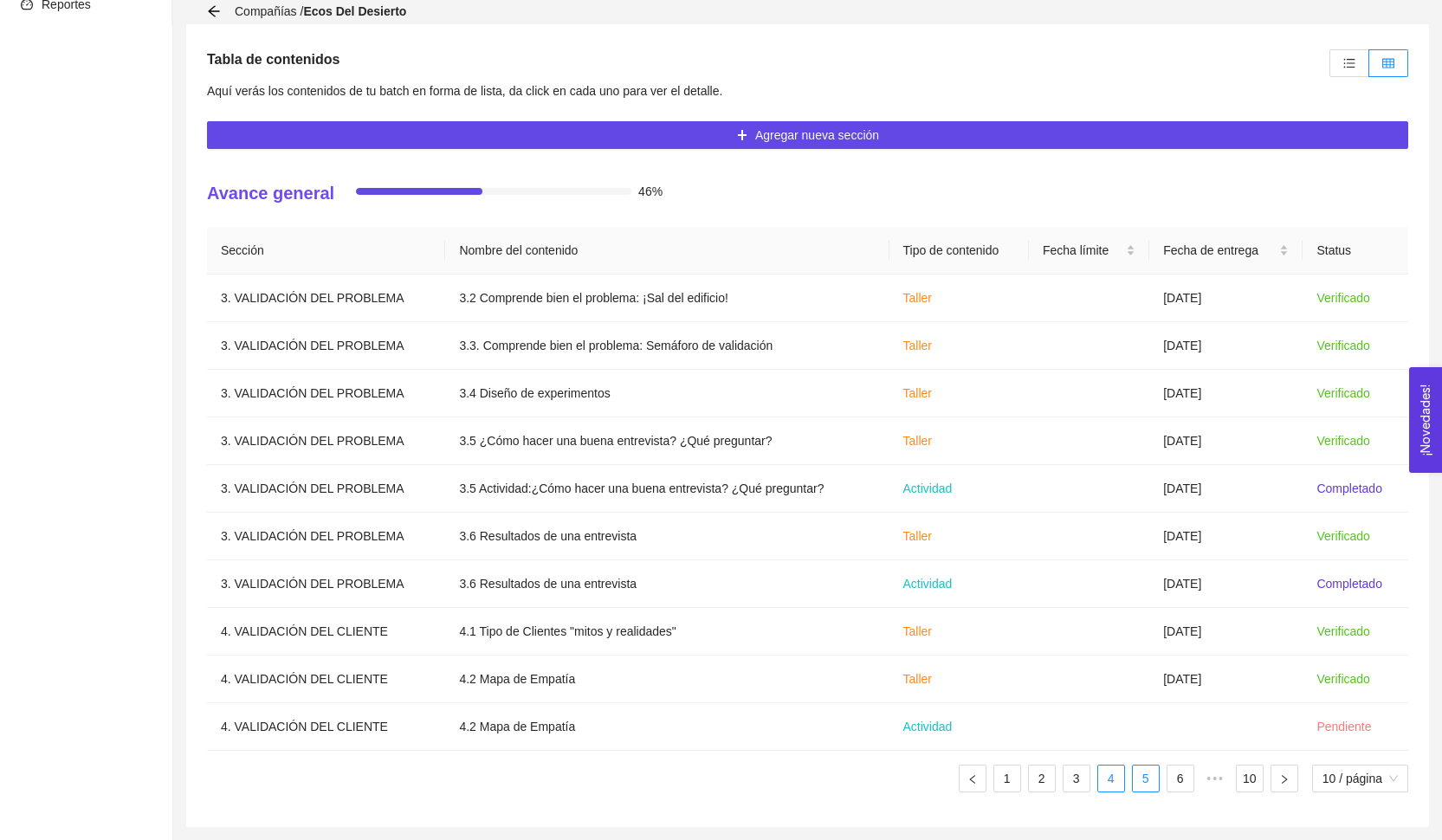
click at [1142, 791] on link "5" at bounding box center [1146, 779] width 26 height 26
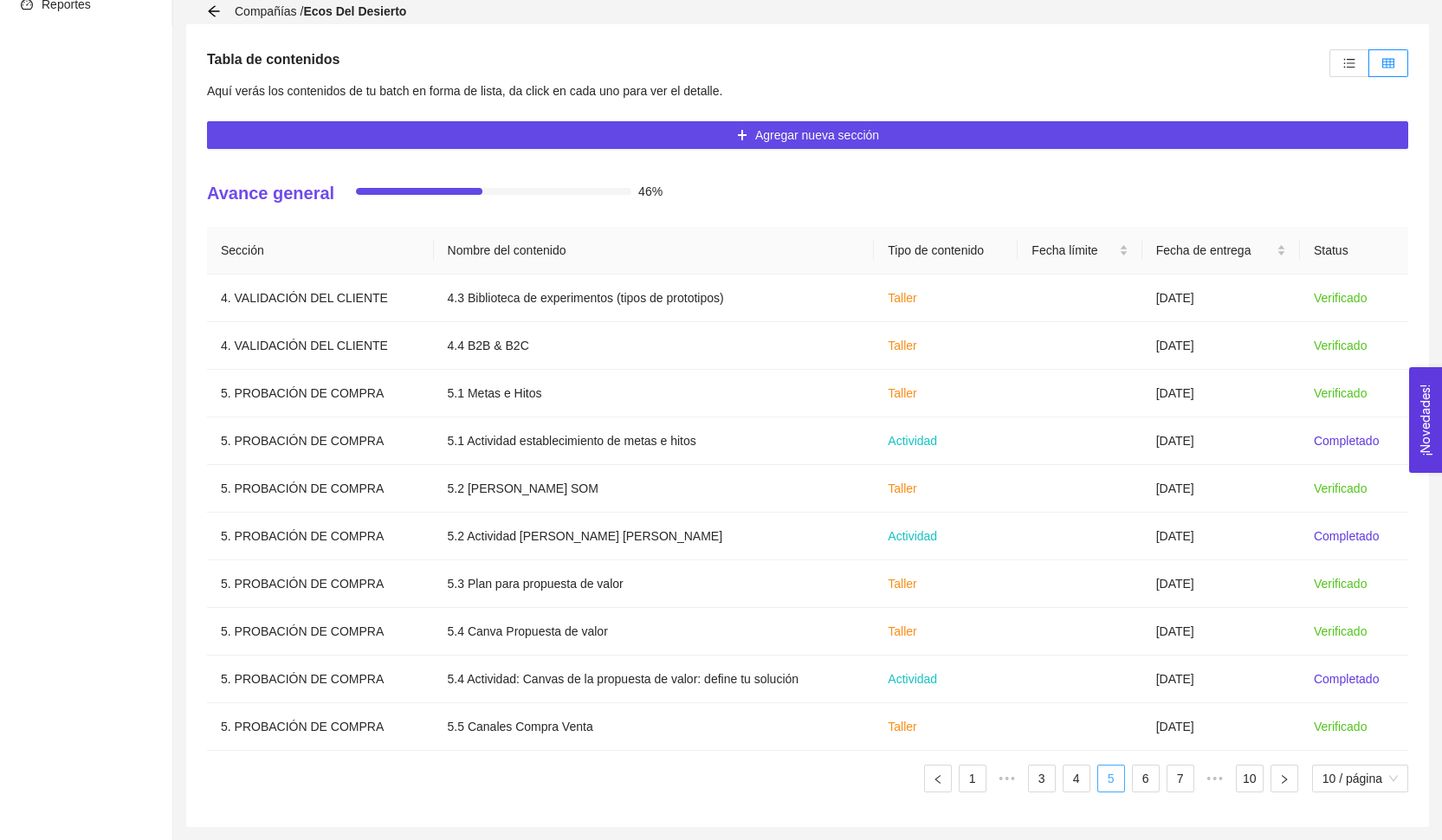
click at [1108, 788] on link "5" at bounding box center [1111, 779] width 26 height 26
click at [1069, 779] on link "4" at bounding box center [1077, 779] width 26 height 26
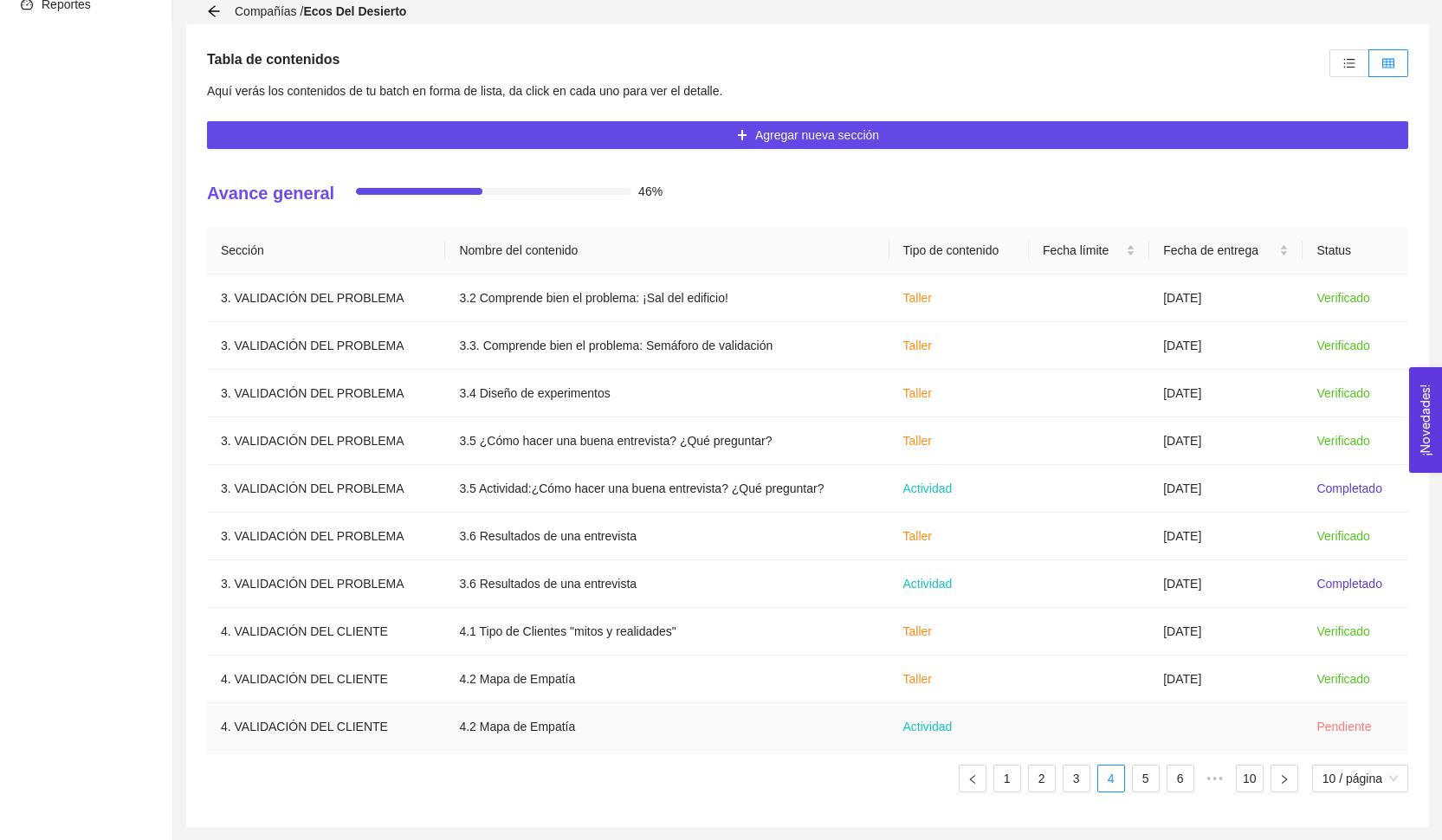
click at [982, 708] on td "Actividad" at bounding box center [959, 727] width 140 height 48
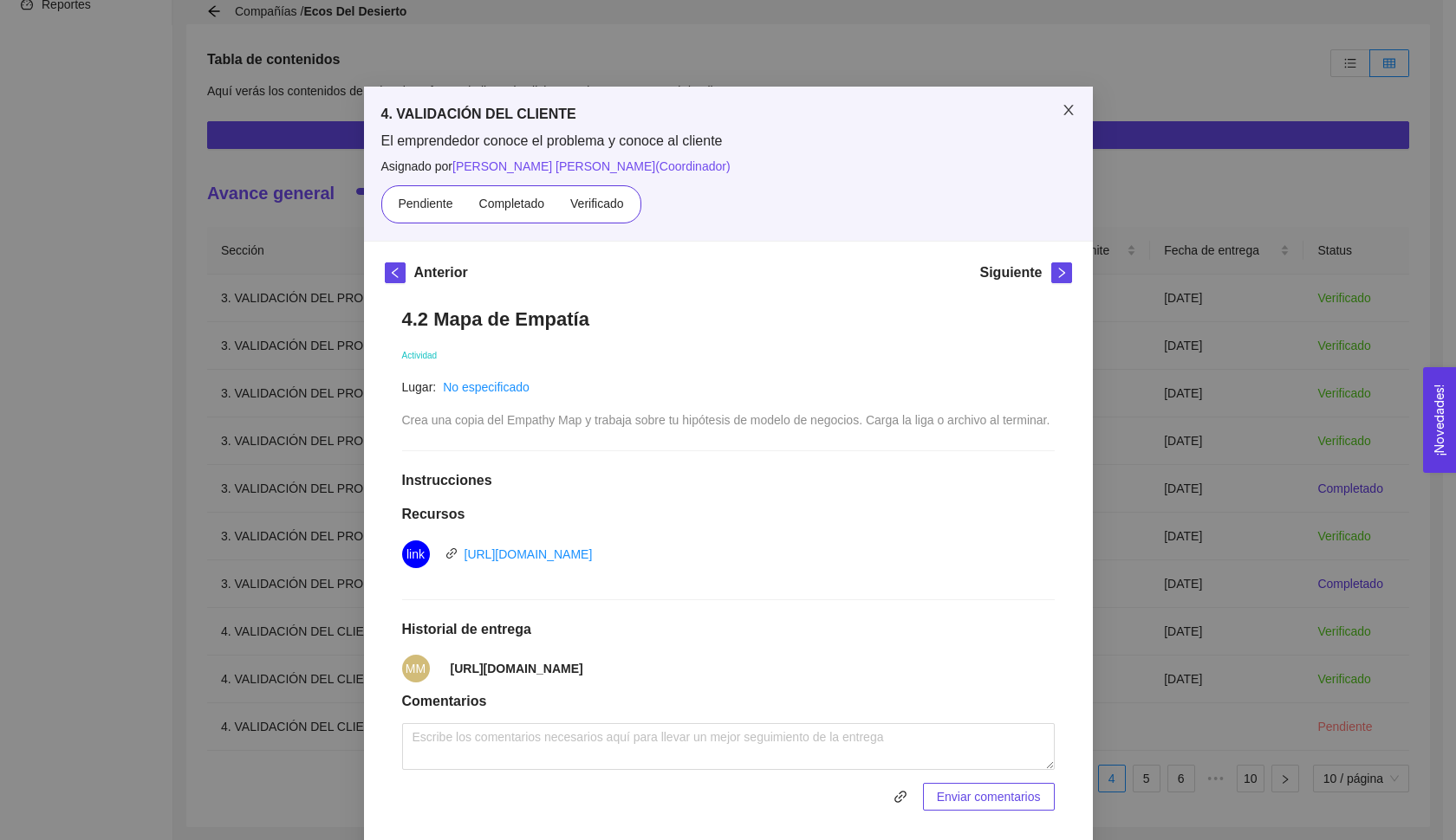
click at [1067, 118] on span "Close" at bounding box center [1069, 111] width 49 height 49
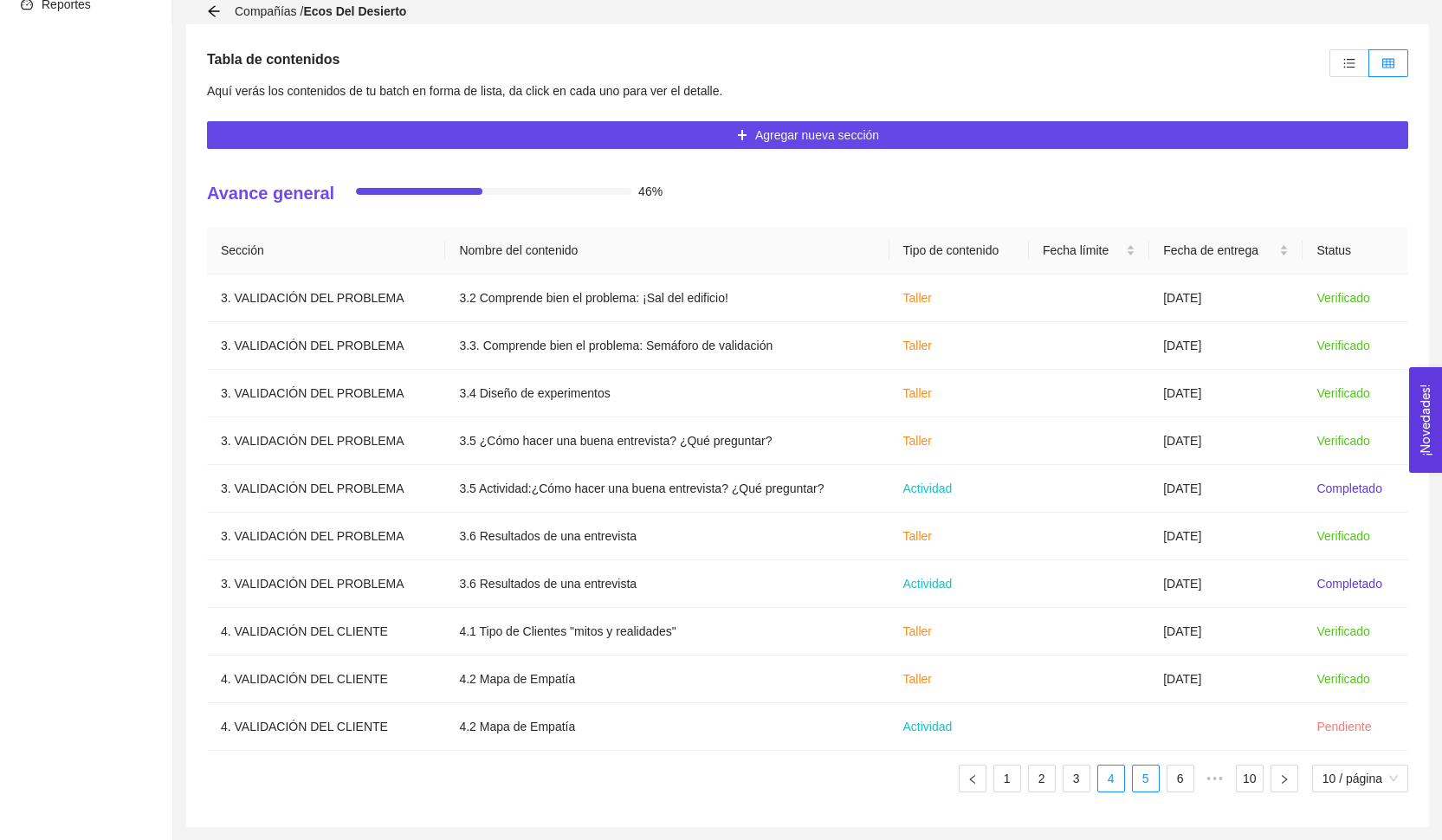
click at [1145, 785] on link "5" at bounding box center [1146, 779] width 26 height 26
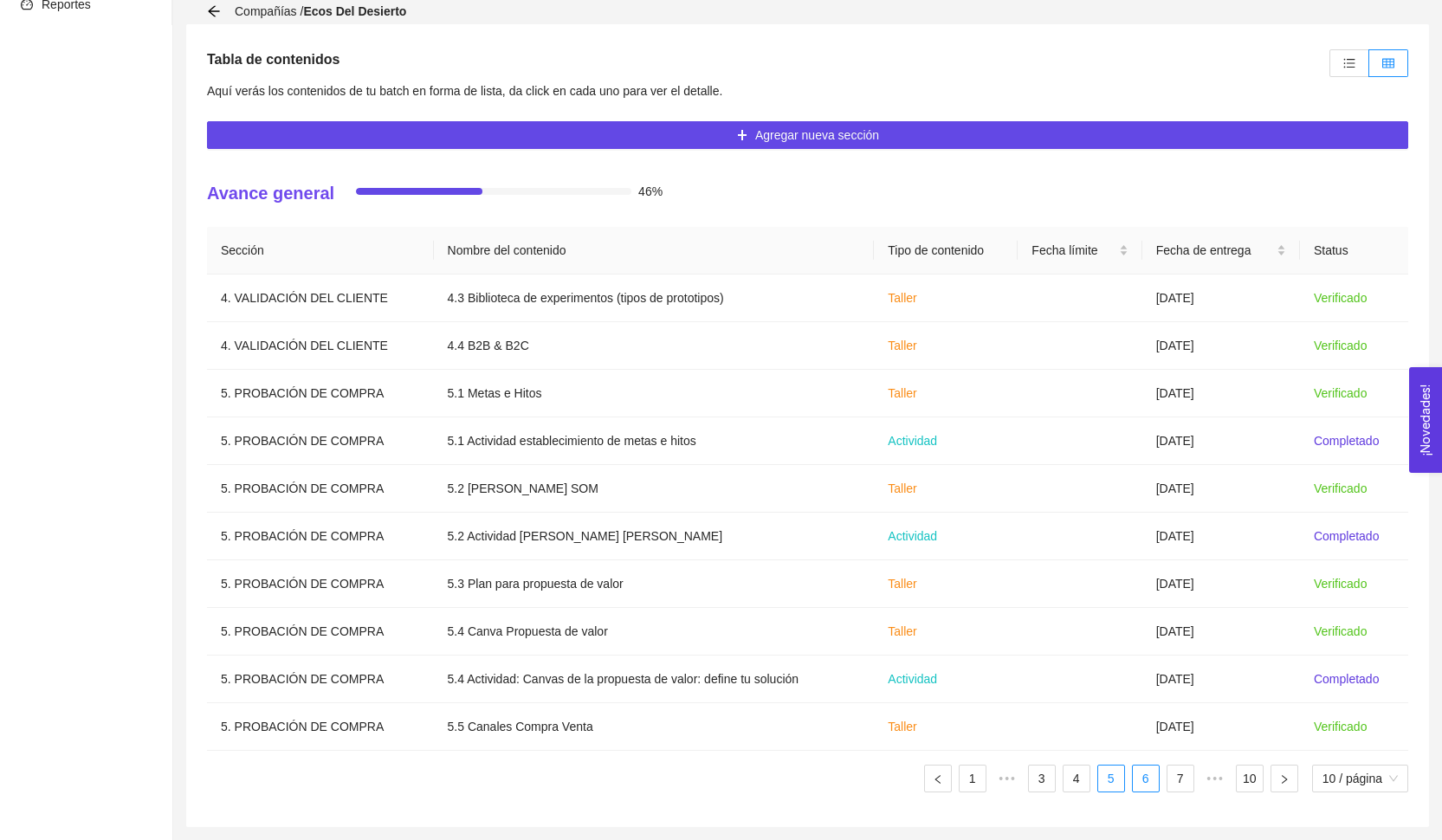
click at [1138, 782] on link "6" at bounding box center [1146, 779] width 26 height 26
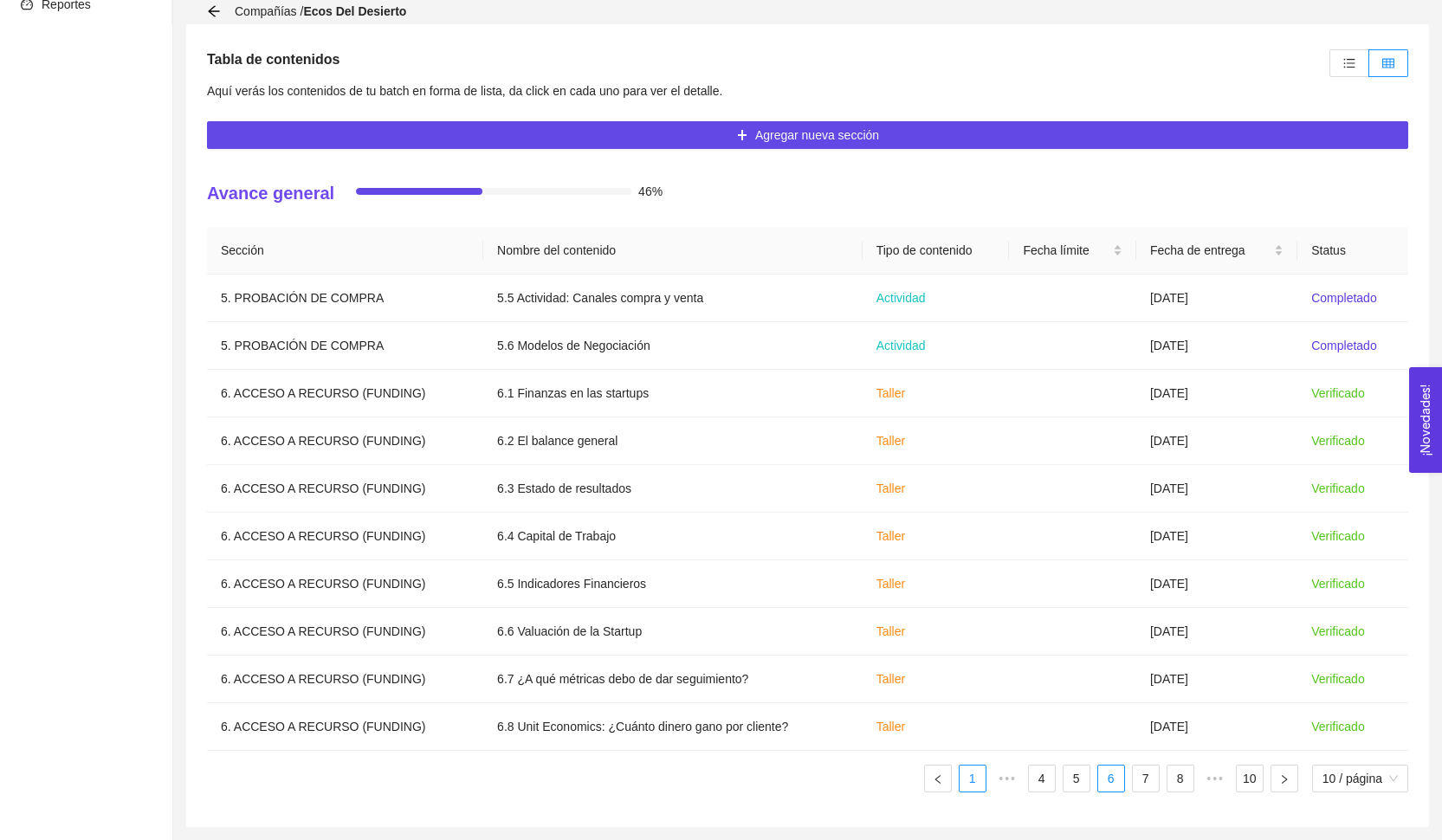
click at [977, 778] on link "1" at bounding box center [973, 779] width 26 height 26
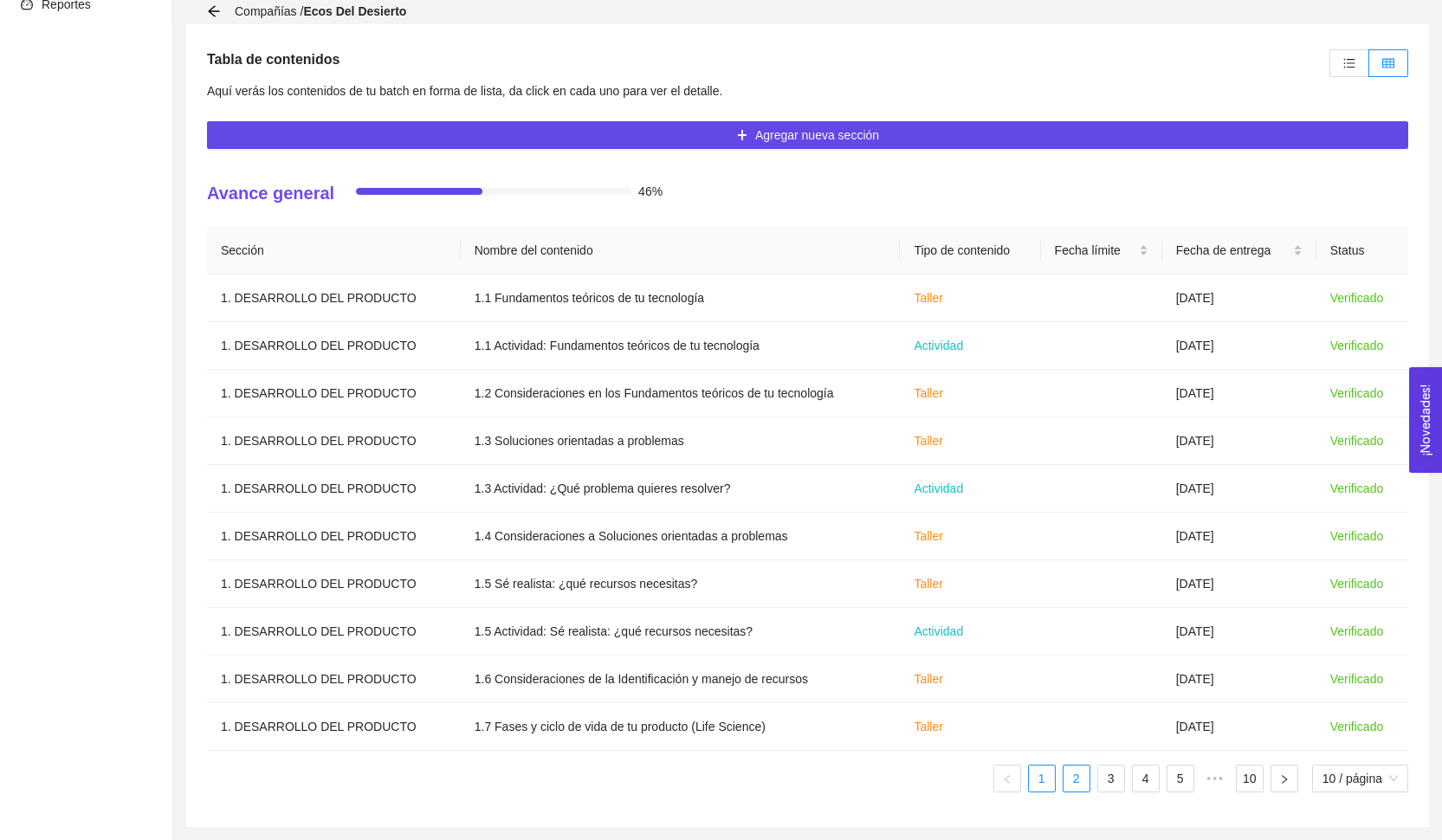
click at [1064, 784] on link "2" at bounding box center [1077, 779] width 26 height 26
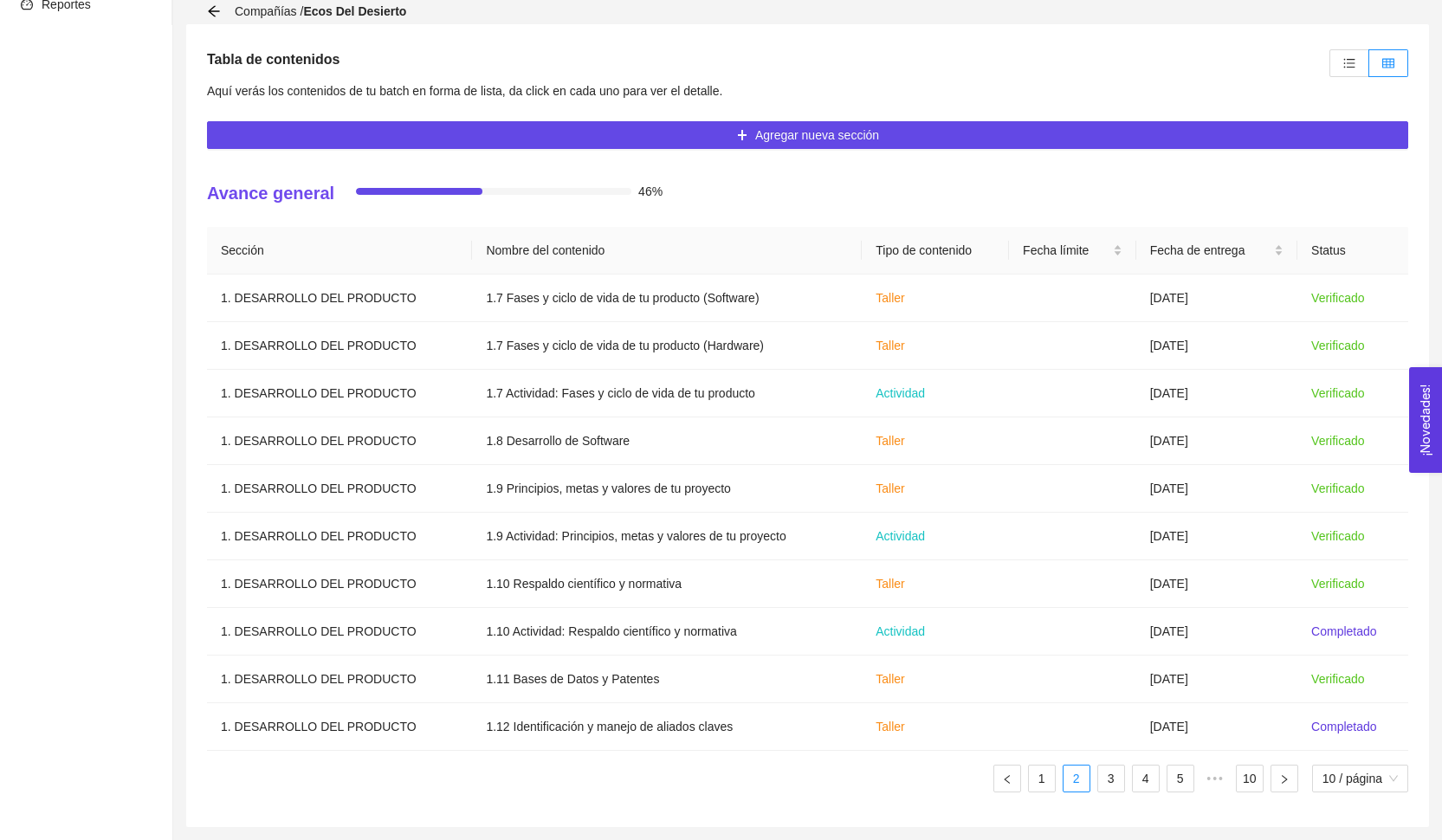
click at [1088, 781] on ul "1 2 3 4 5 ••• 10 10 / página" at bounding box center [807, 779] width 1201 height 28
click at [1099, 781] on link "3" at bounding box center [1111, 779] width 26 height 26
